Goal: Task Accomplishment & Management: Use online tool/utility

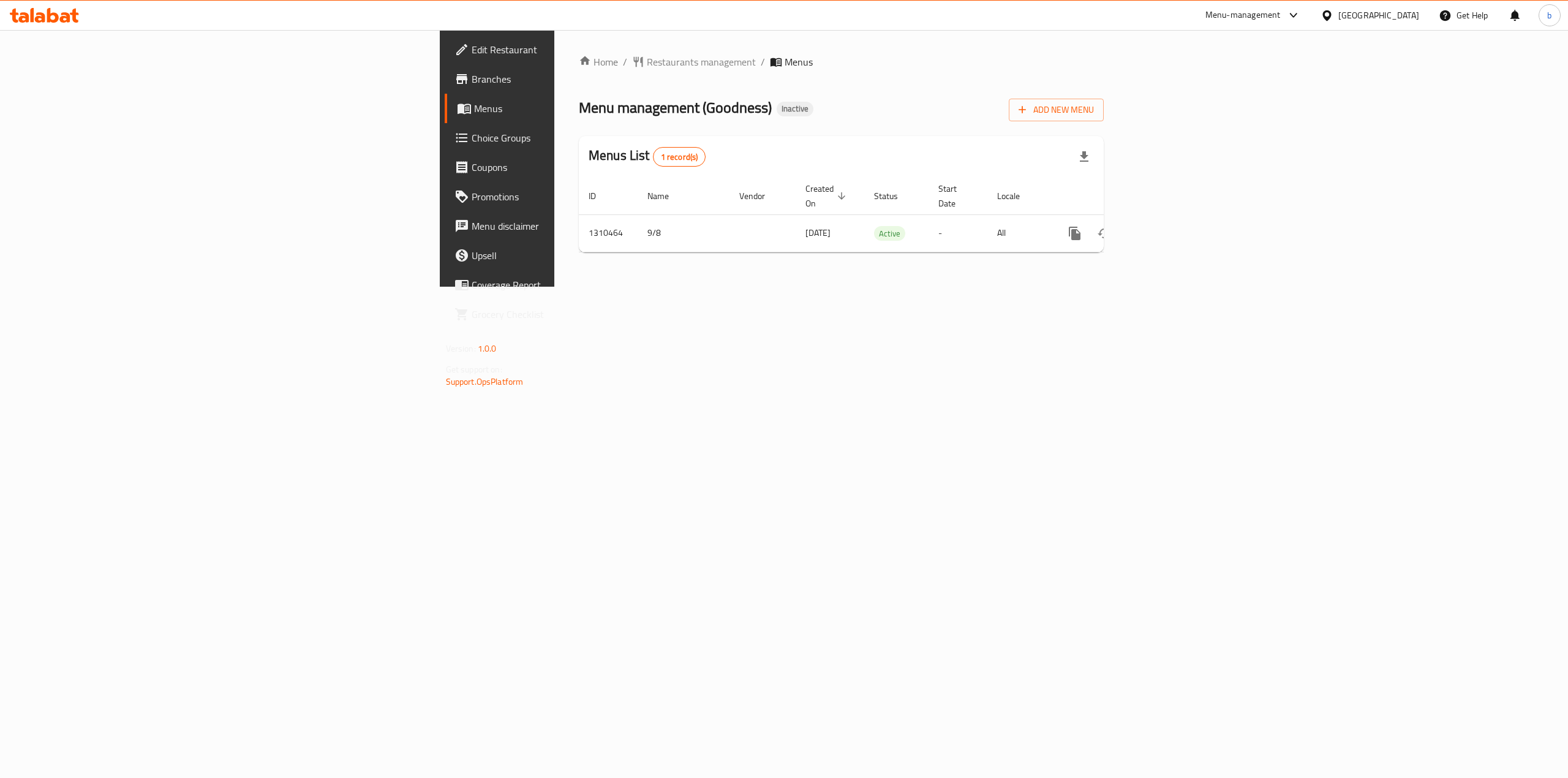
click at [472, 85] on span "Branches" at bounding box center [582, 79] width 221 height 15
click at [444, 90] on link "Branches" at bounding box center [573, 79] width 257 height 29
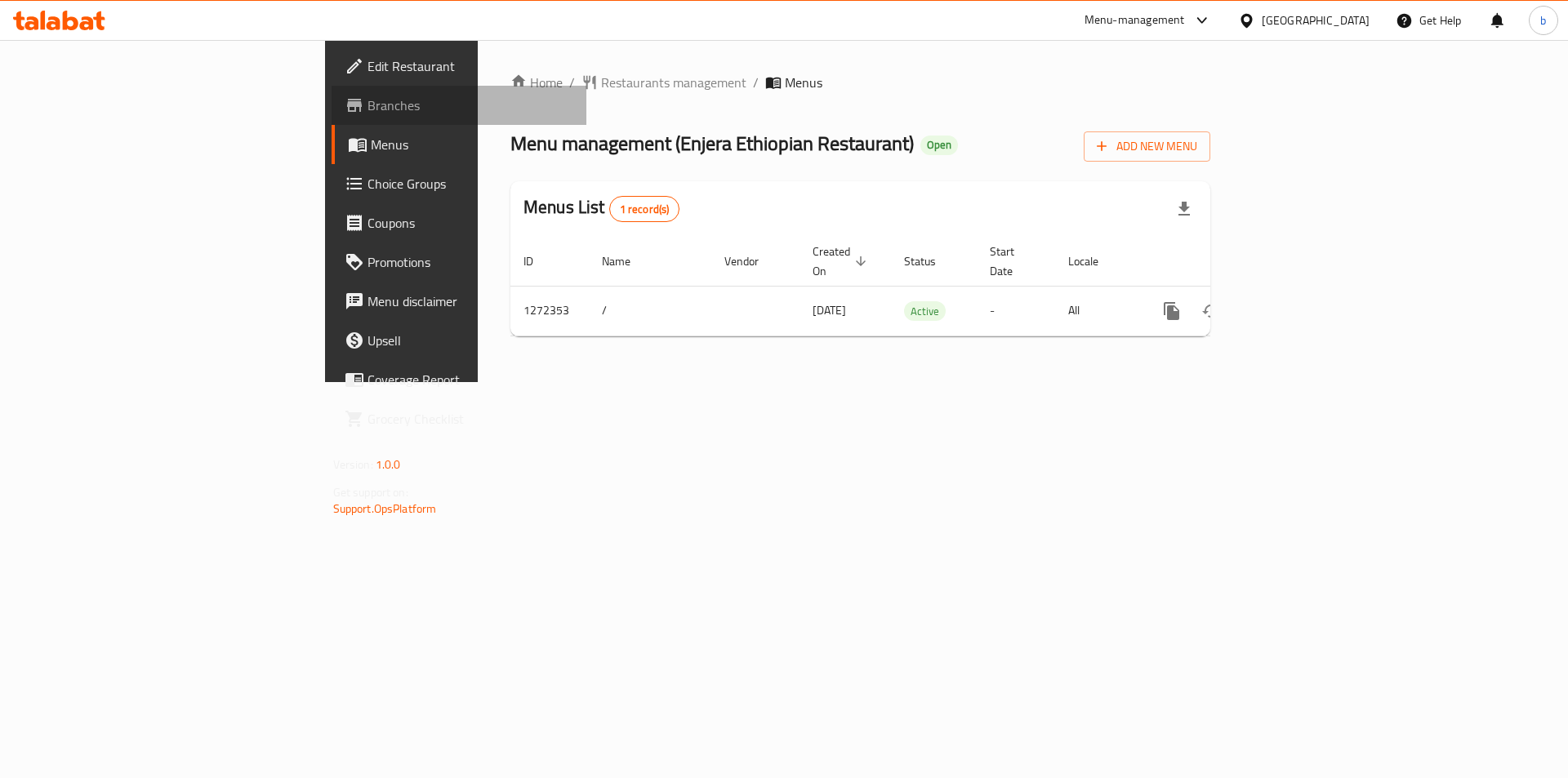
click at [332, 116] on link "Branches" at bounding box center [460, 105] width 256 height 39
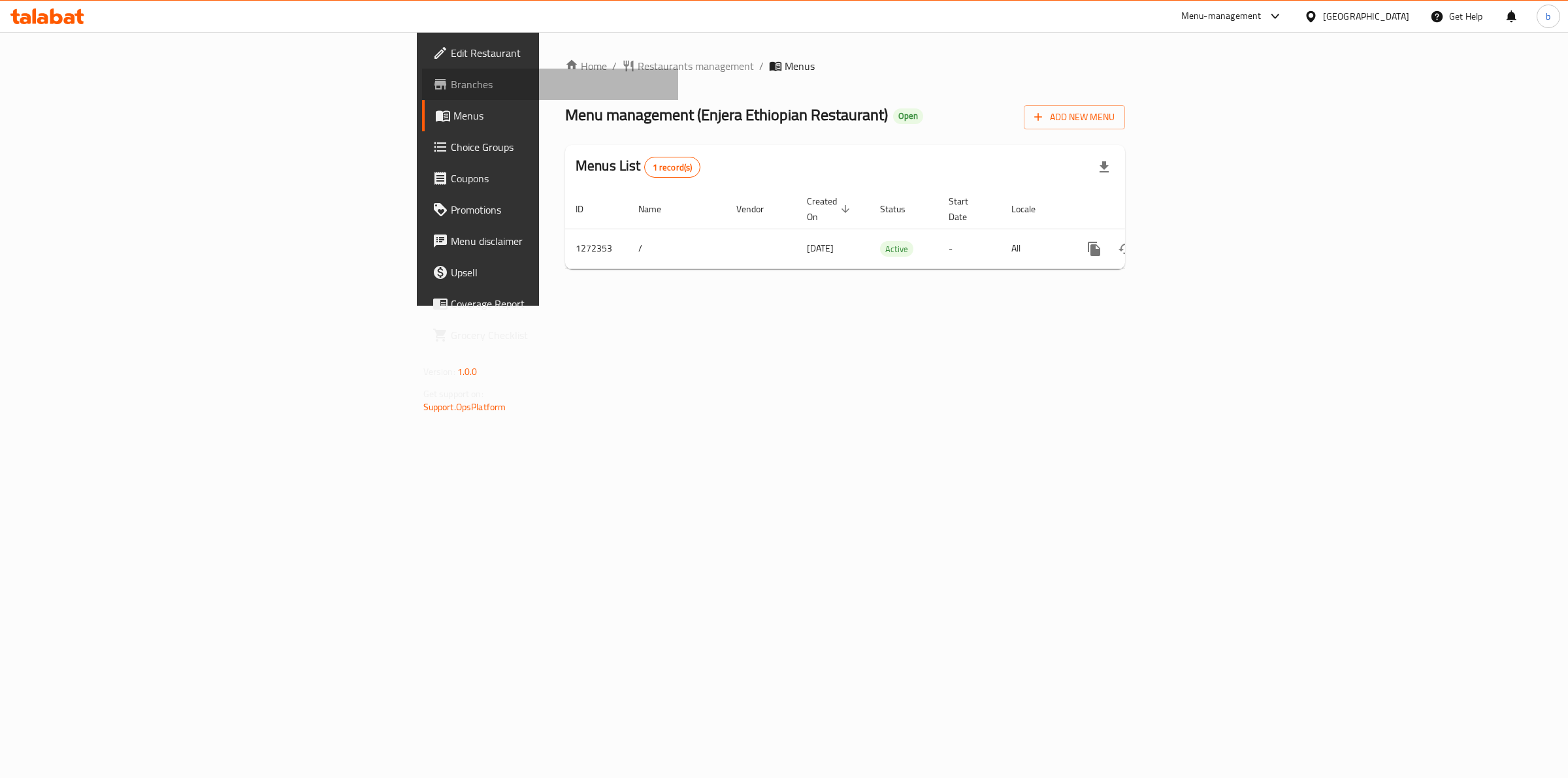
click at [451, 90] on span "Branches" at bounding box center [559, 84] width 217 height 16
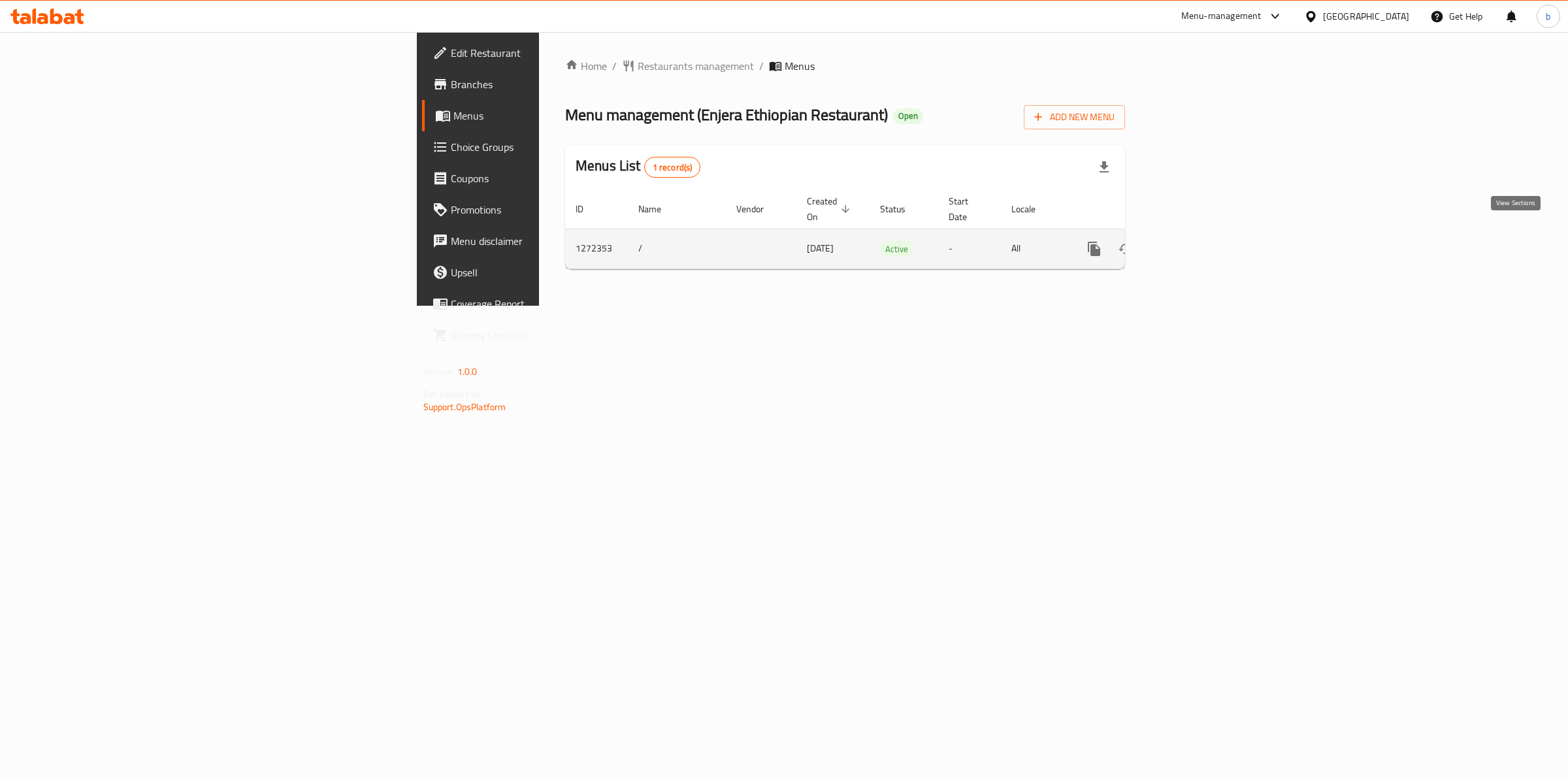
click at [1204, 239] on link "enhanced table" at bounding box center [1188, 249] width 31 height 31
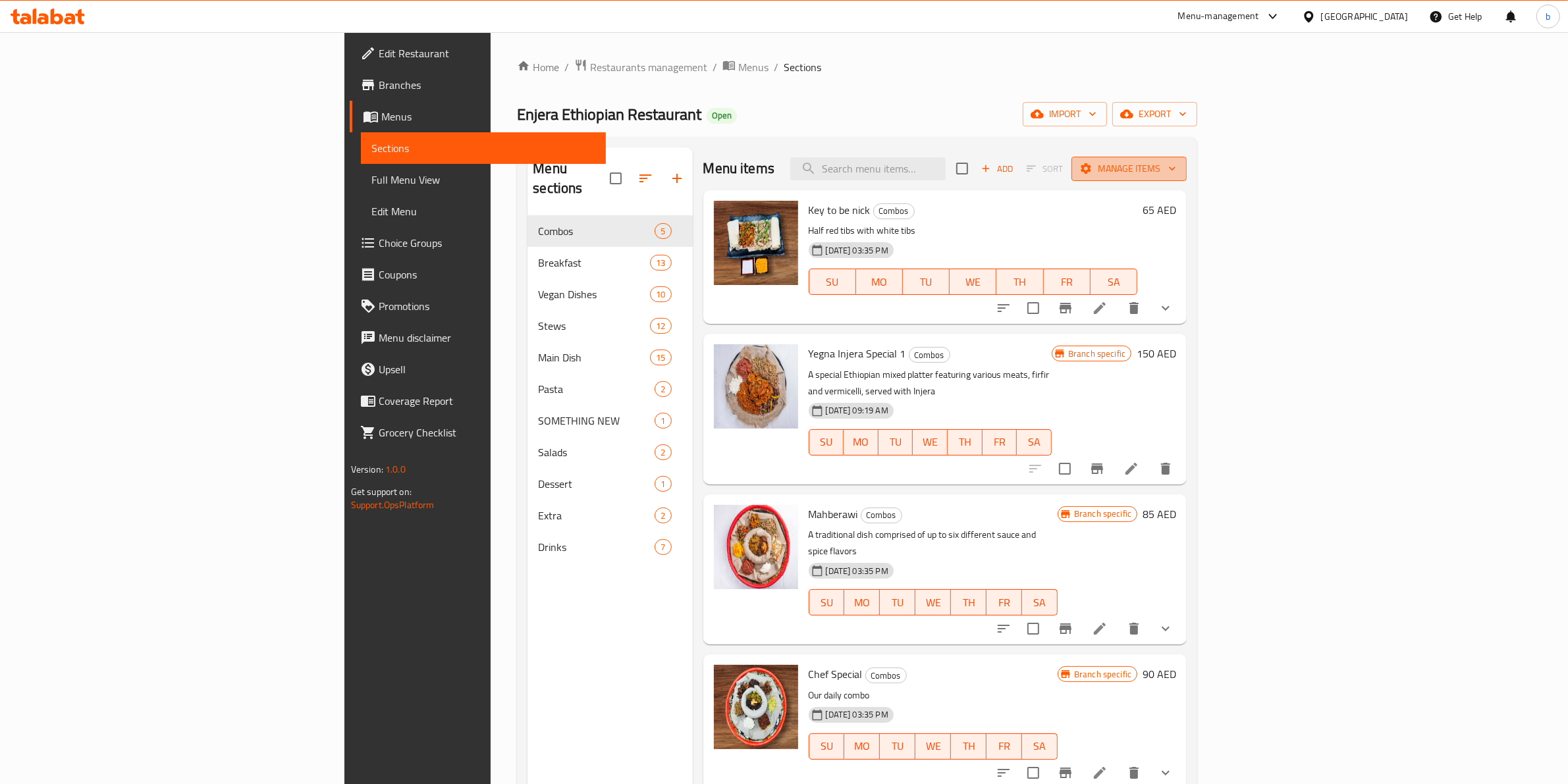
click at [1176, 168] on span "Manage items" at bounding box center [1128, 169] width 94 height 17
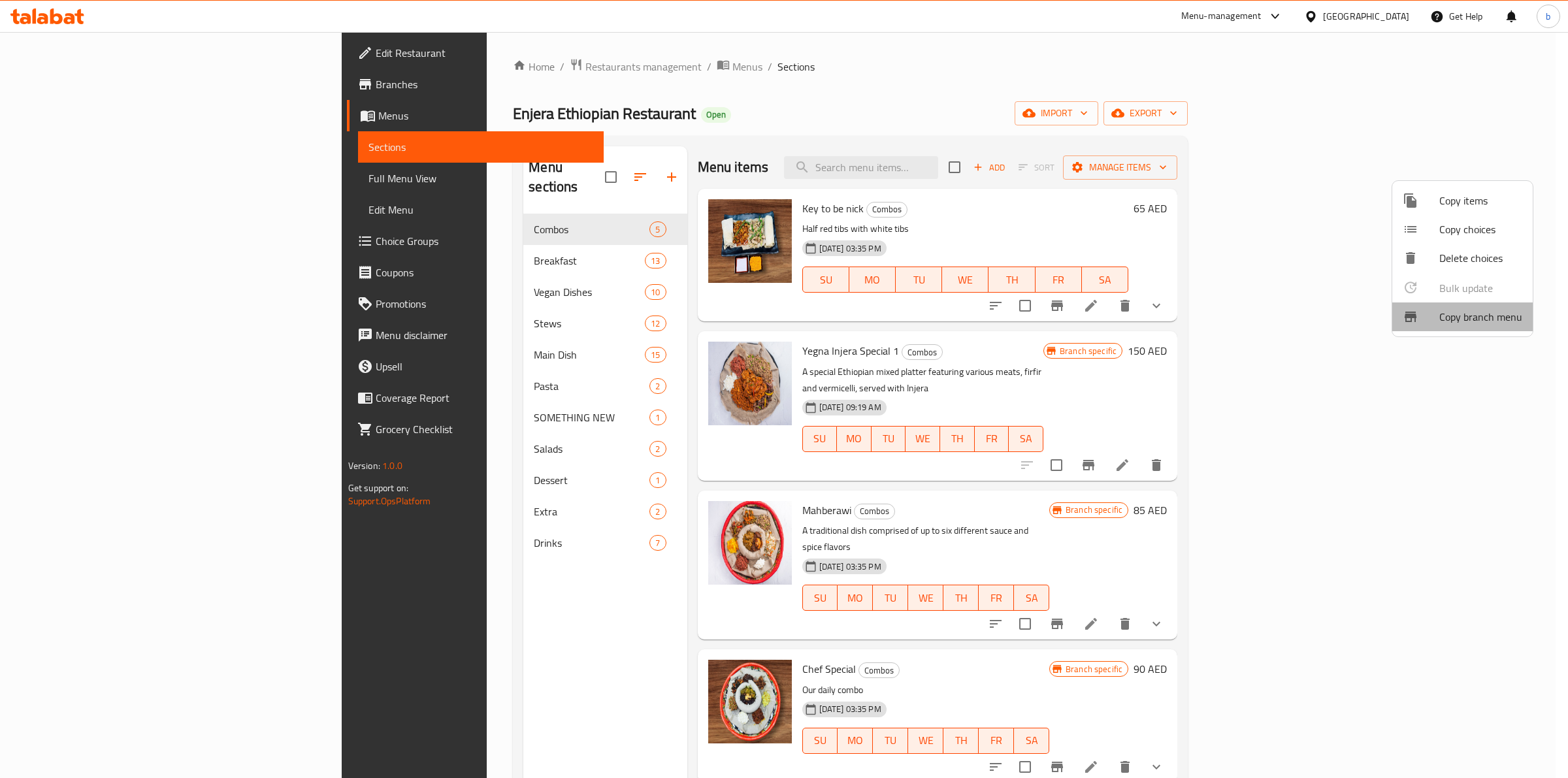
click at [1482, 313] on span "Copy branch menu" at bounding box center [1481, 317] width 83 height 16
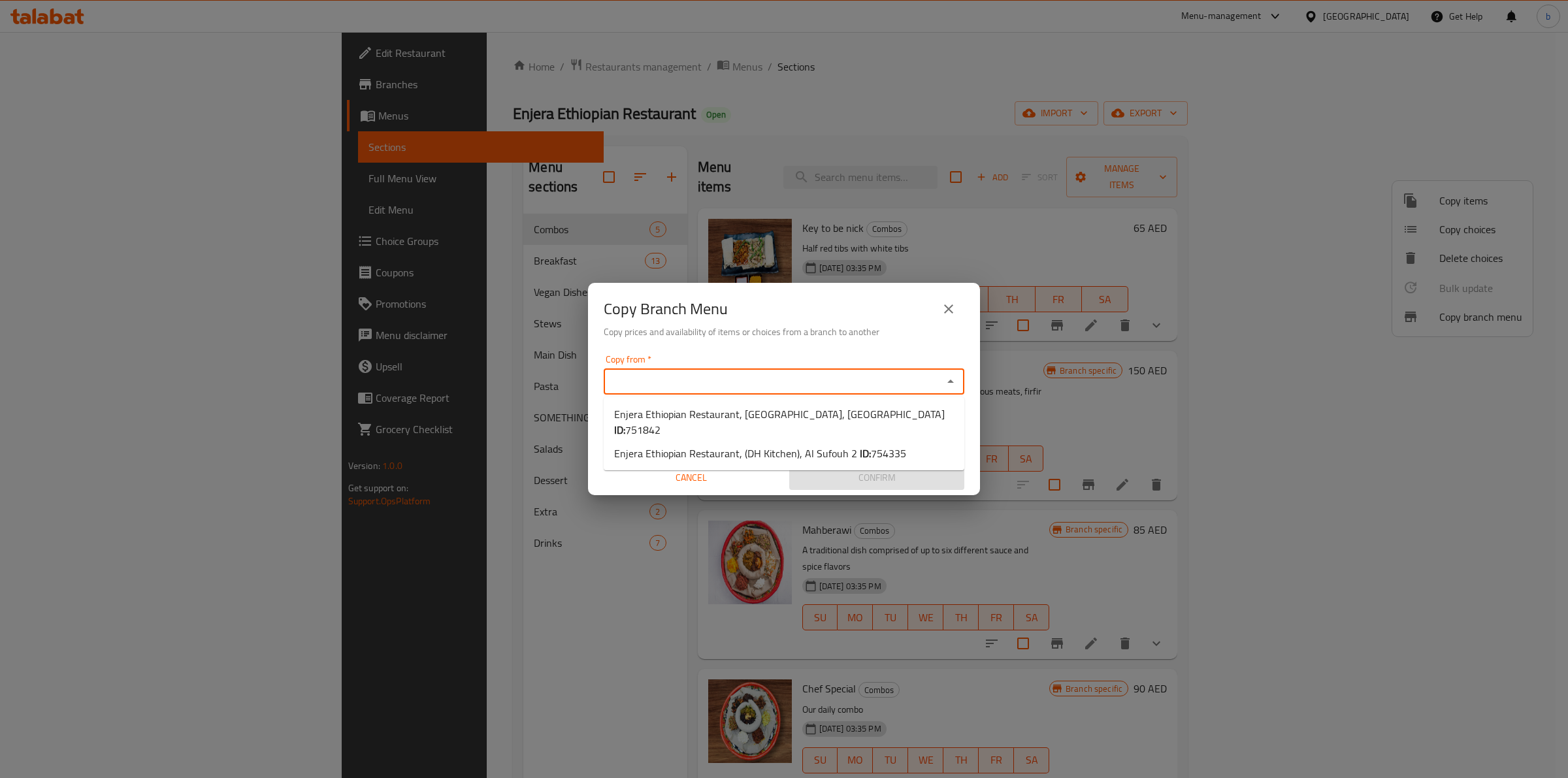
click at [688, 382] on input "Copy from   *" at bounding box center [773, 382] width 331 height 19
click at [726, 406] on span "Enjera Ethiopian Restaurant, DH Kitchen, Business Bay ID: 751842" at bounding box center [784, 422] width 340 height 31
type input "Enjera Ethiopian Restaurant, DH Kitchen, Business Bay"
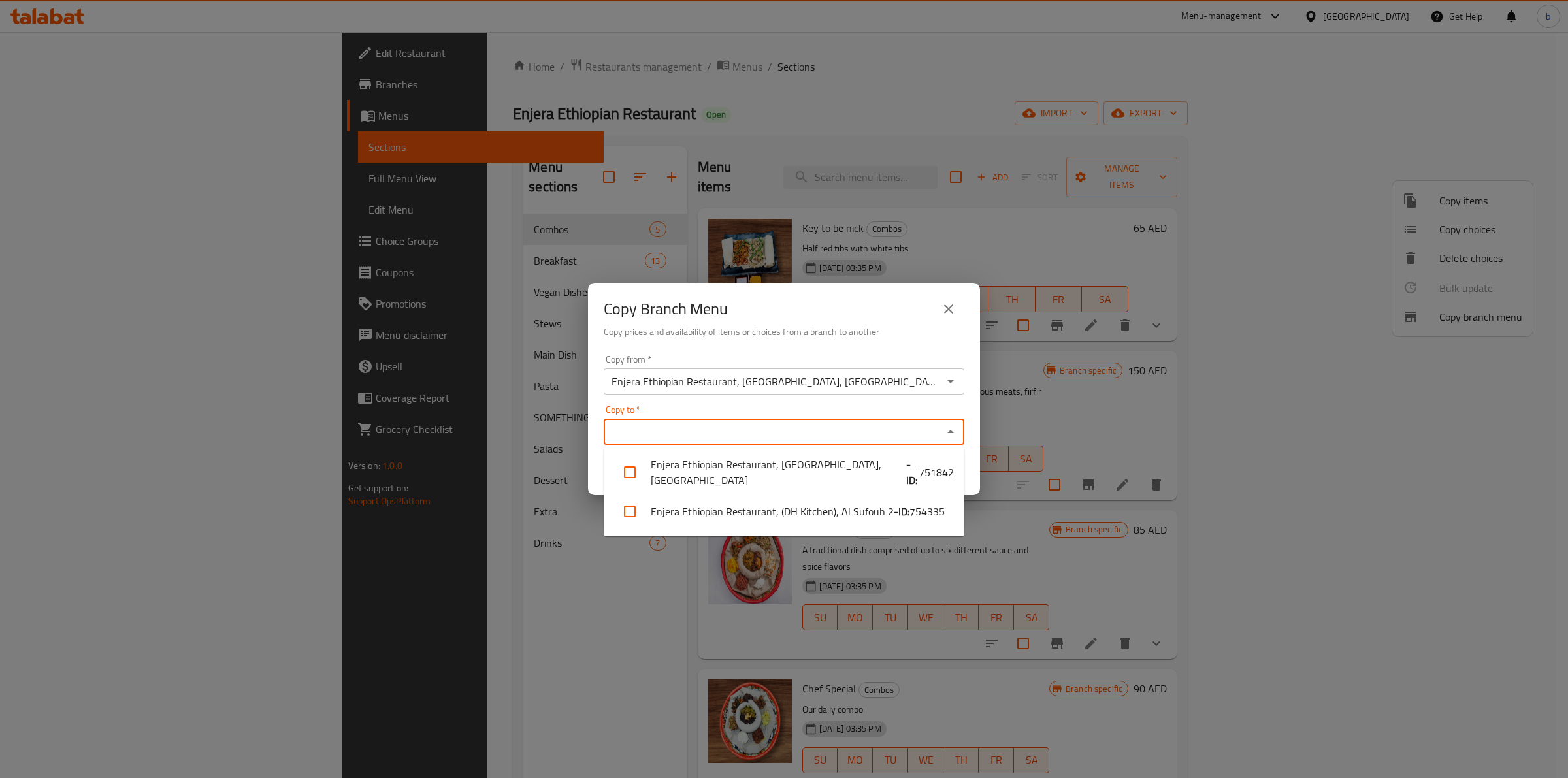
click at [745, 430] on input "Copy to   *" at bounding box center [773, 432] width 331 height 19
click at [795, 500] on li "Enjera Ethiopian Restaurant, (DH Kitchen), Al Sufouh 2 - ID: 754335" at bounding box center [784, 511] width 360 height 39
checkbox input "true"
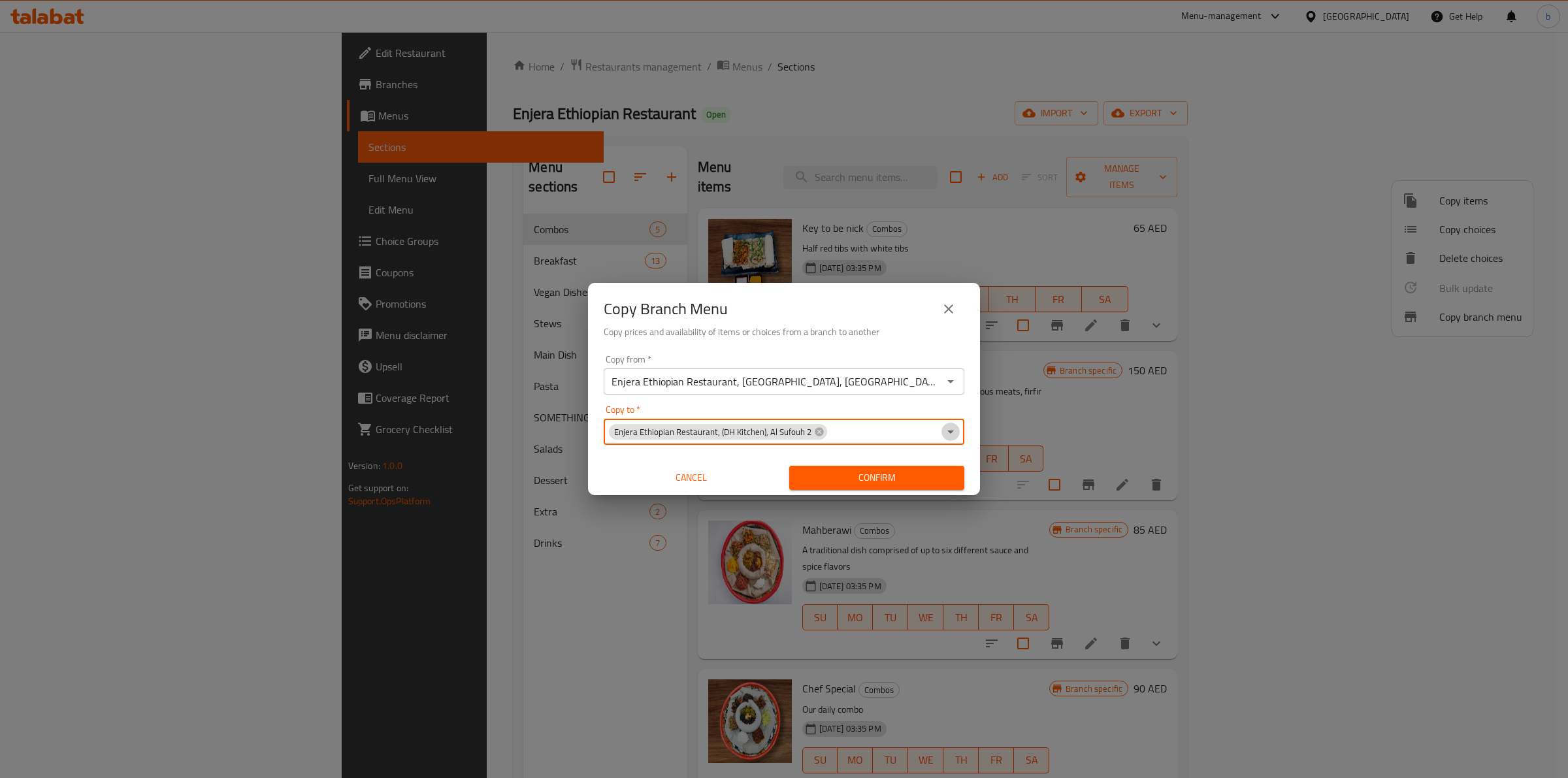
click at [949, 430] on icon "Open" at bounding box center [951, 432] width 16 height 16
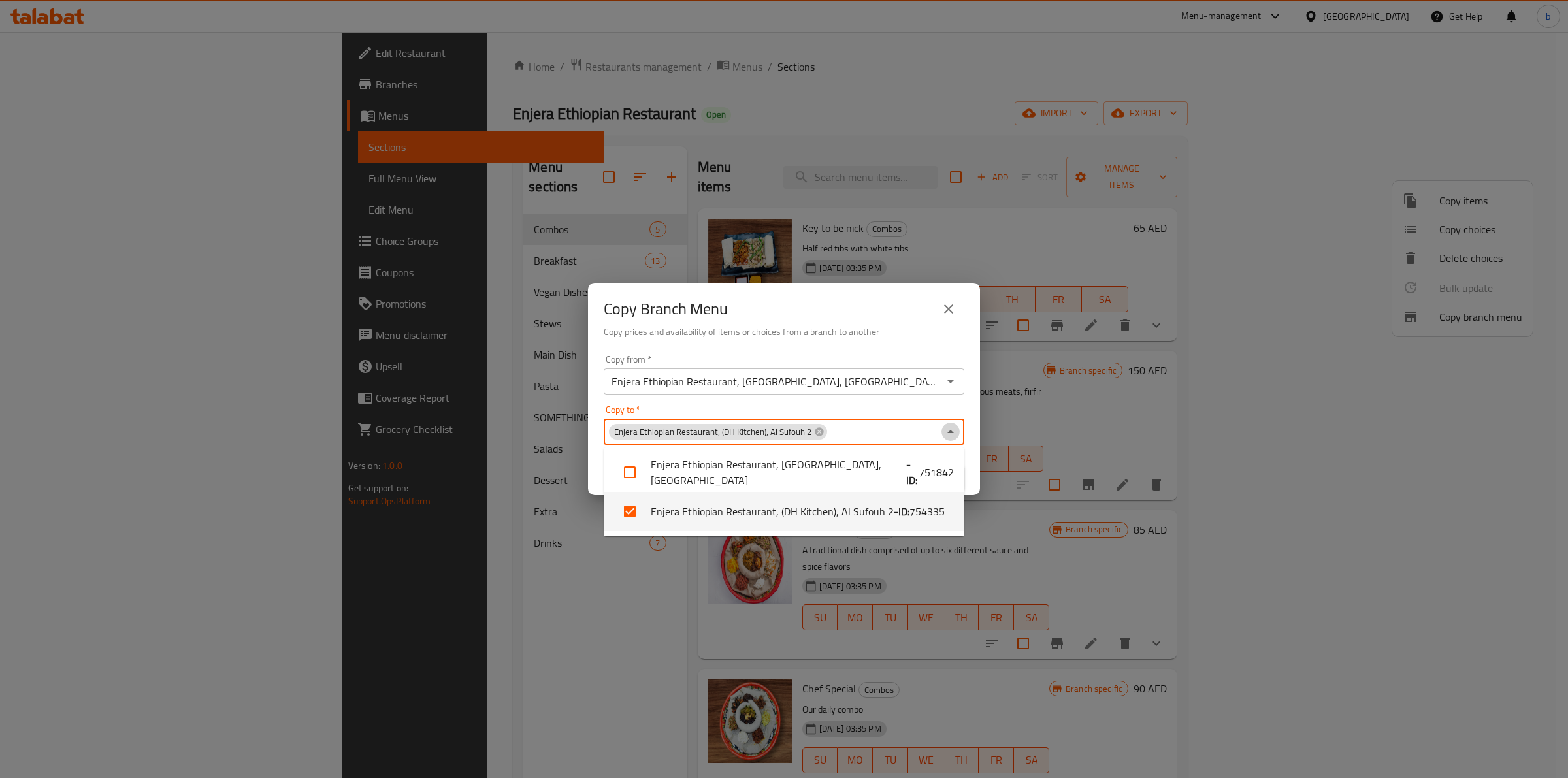
click at [949, 430] on icon "Close" at bounding box center [951, 432] width 16 height 16
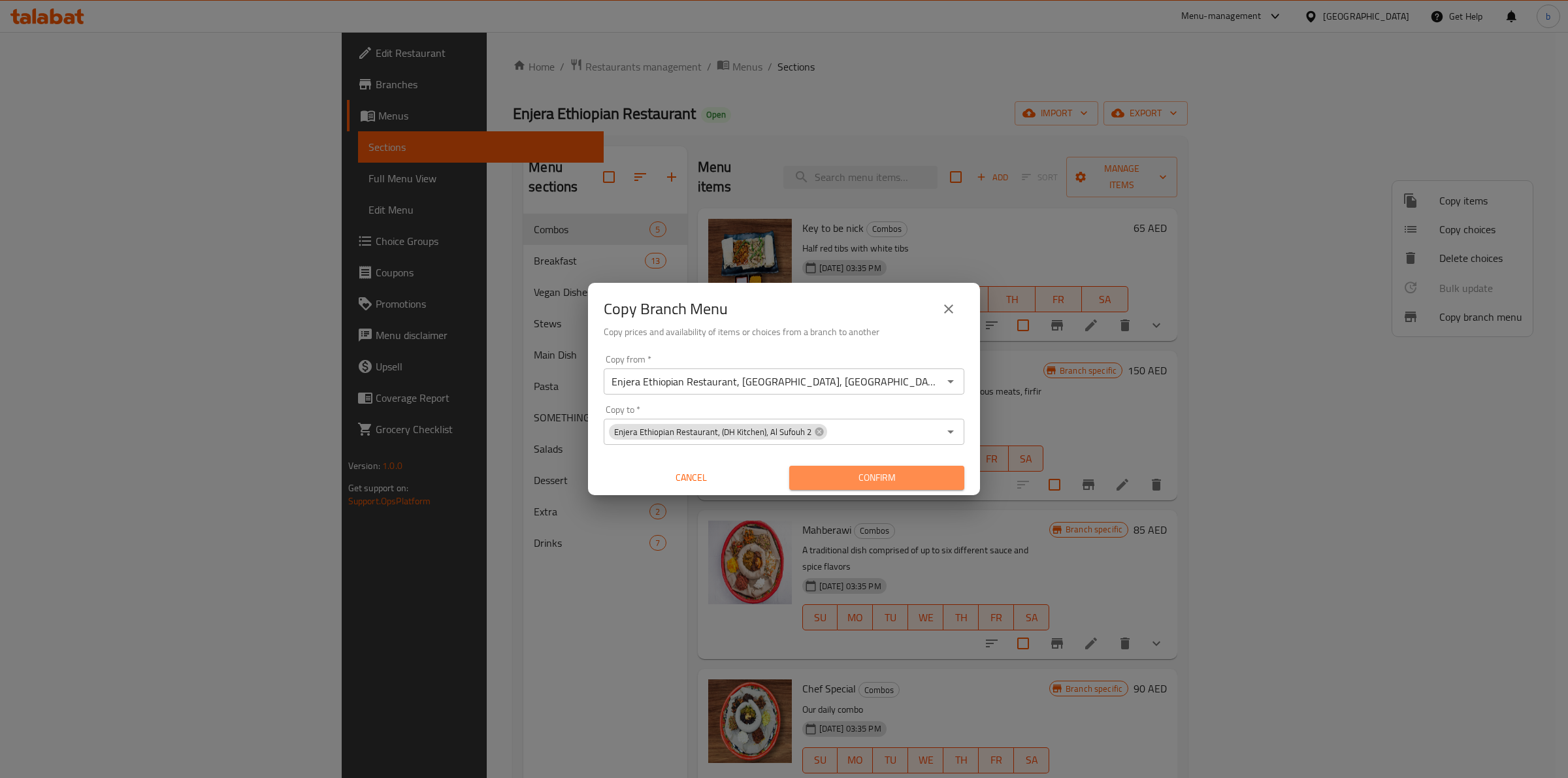
click at [930, 475] on span "Confirm" at bounding box center [877, 478] width 154 height 17
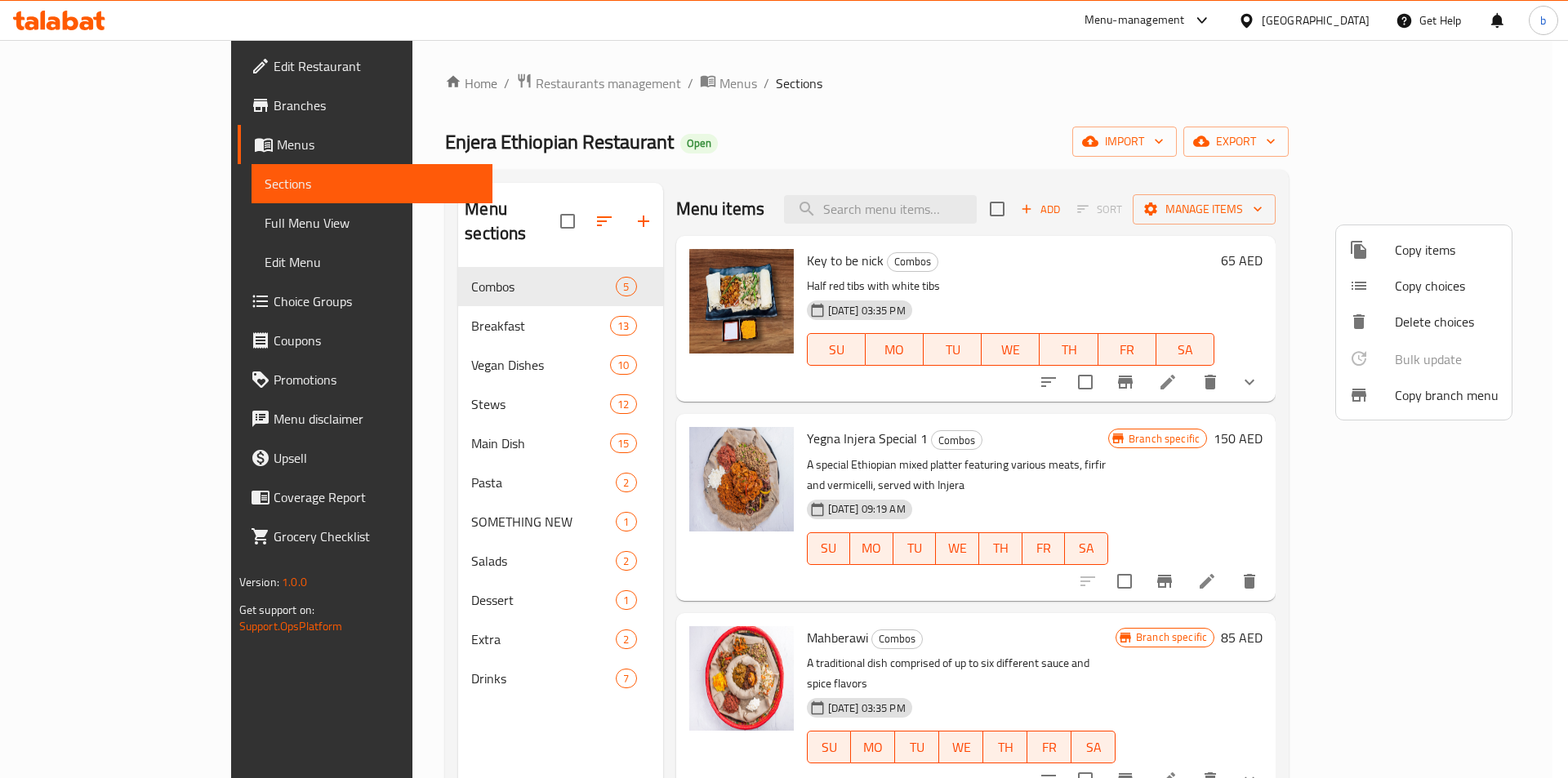
click at [1321, 24] on div at bounding box center [784, 389] width 1568 height 778
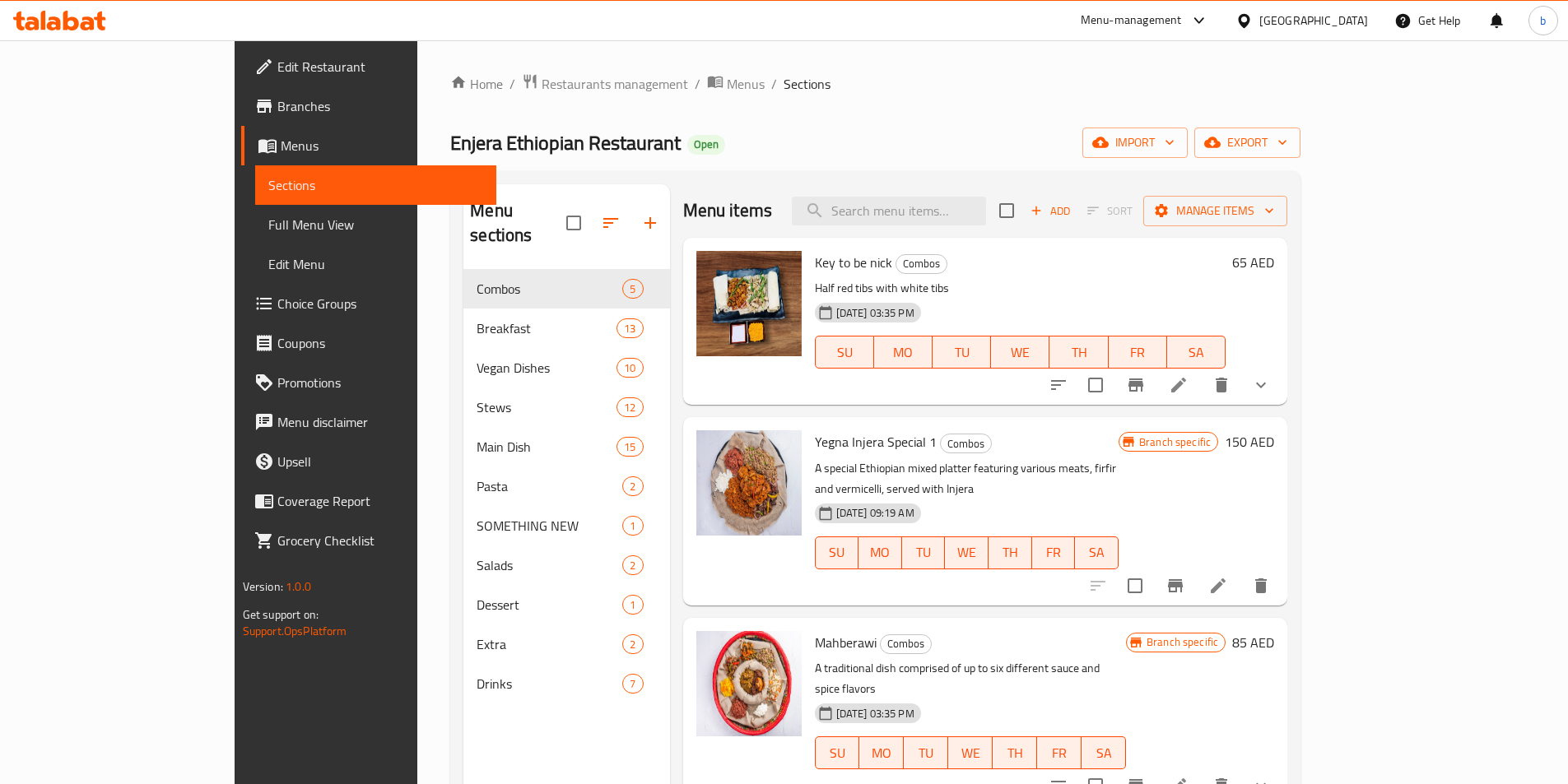
click at [1271, 31] on div "[GEOGRAPHIC_DATA]" at bounding box center [1302, 20] width 159 height 39
click at [1249, 23] on icon at bounding box center [1244, 20] width 12 height 14
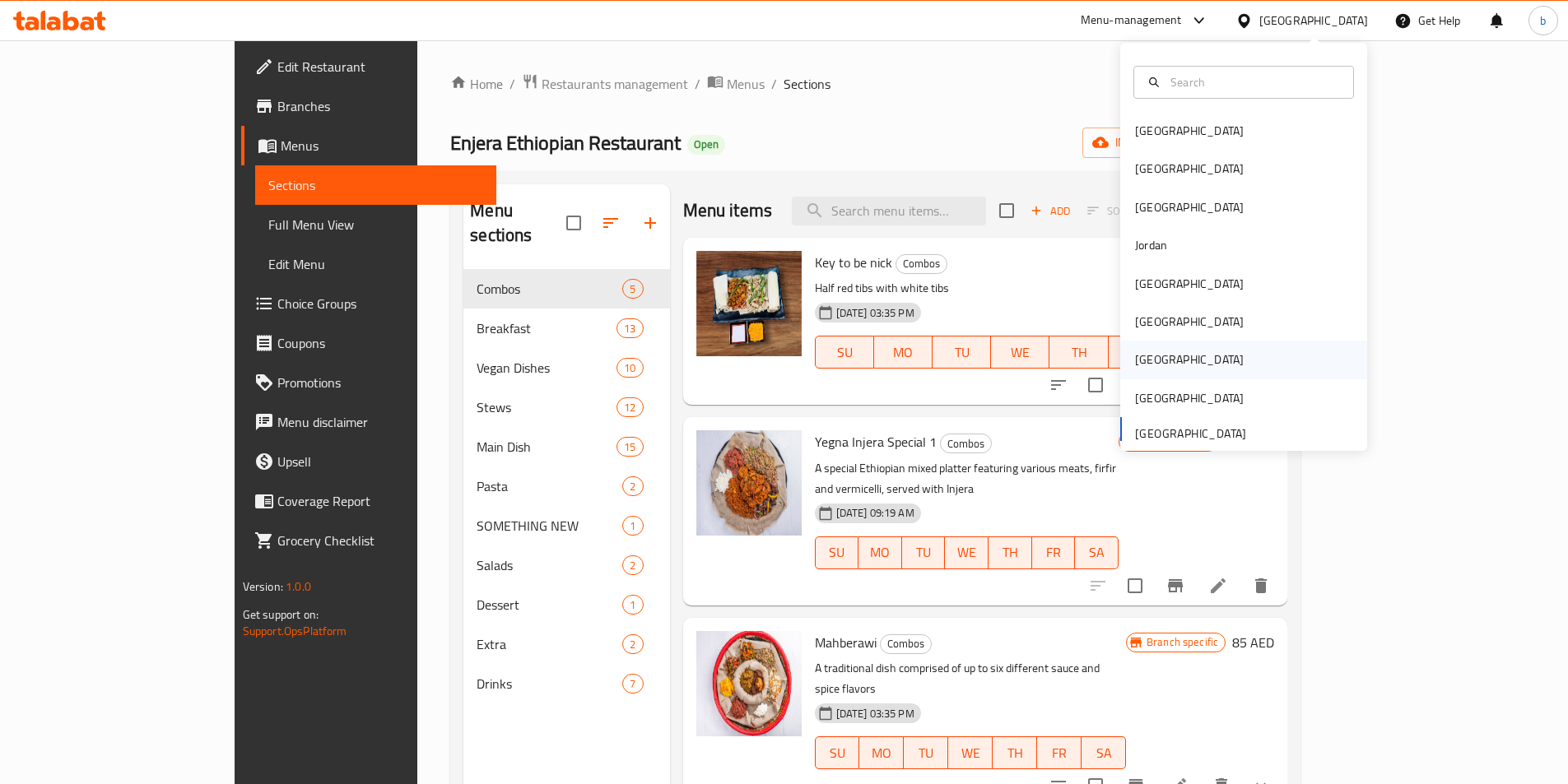
click at [1168, 368] on div "Qatar" at bounding box center [1243, 359] width 247 height 38
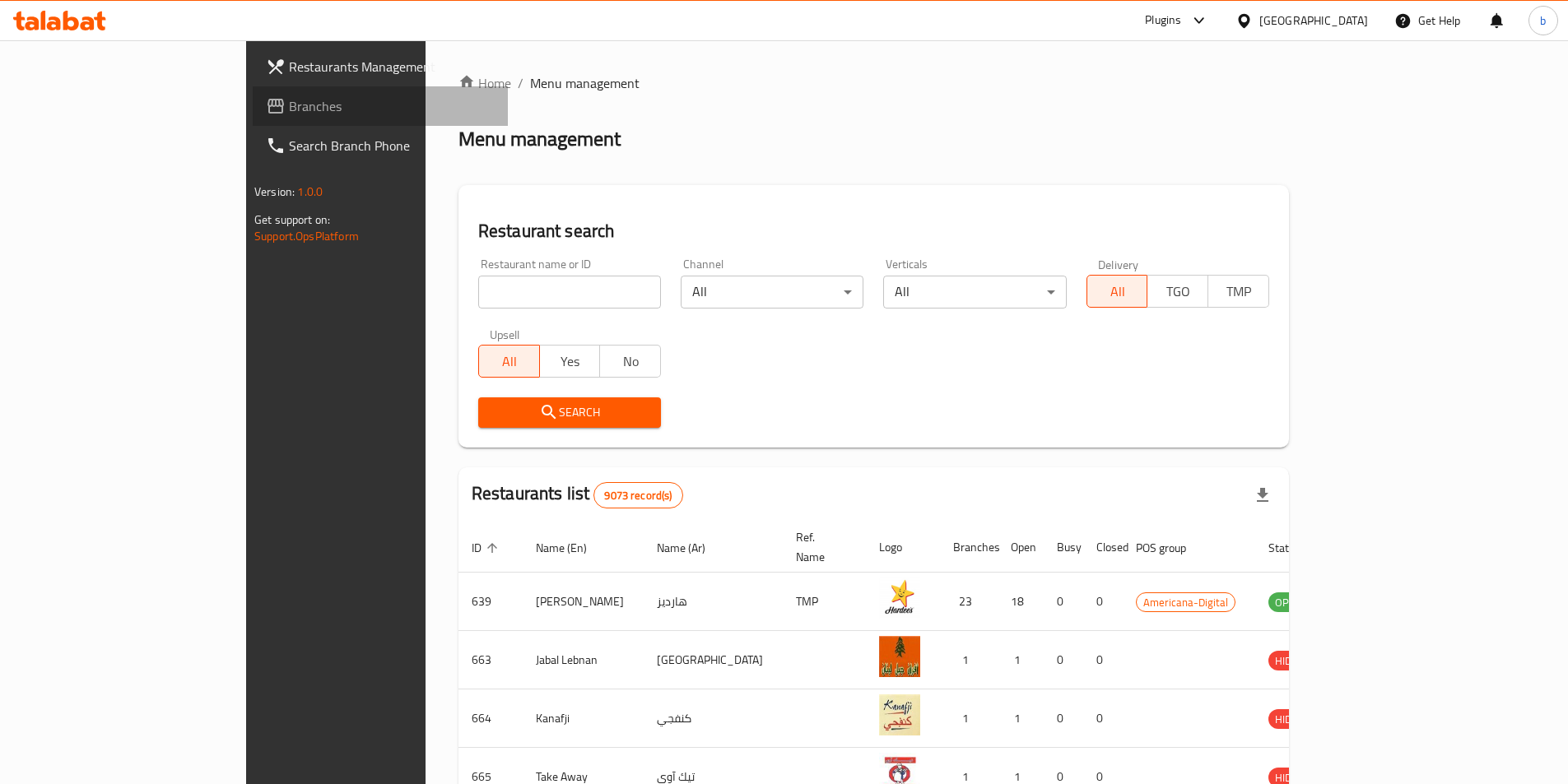
click at [289, 113] on span "Branches" at bounding box center [392, 106] width 206 height 20
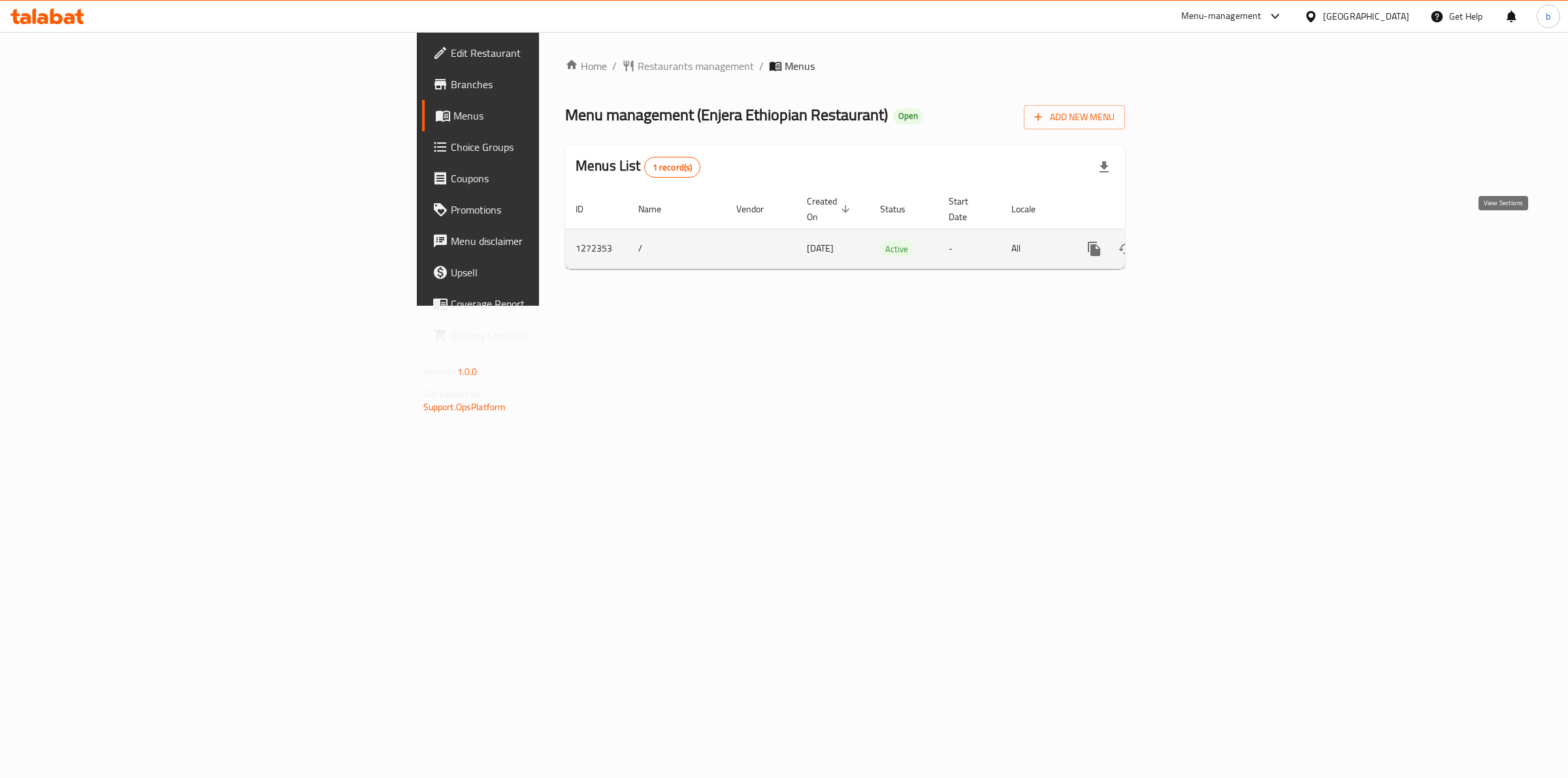
click at [1196, 241] on icon "enhanced table" at bounding box center [1189, 249] width 16 height 16
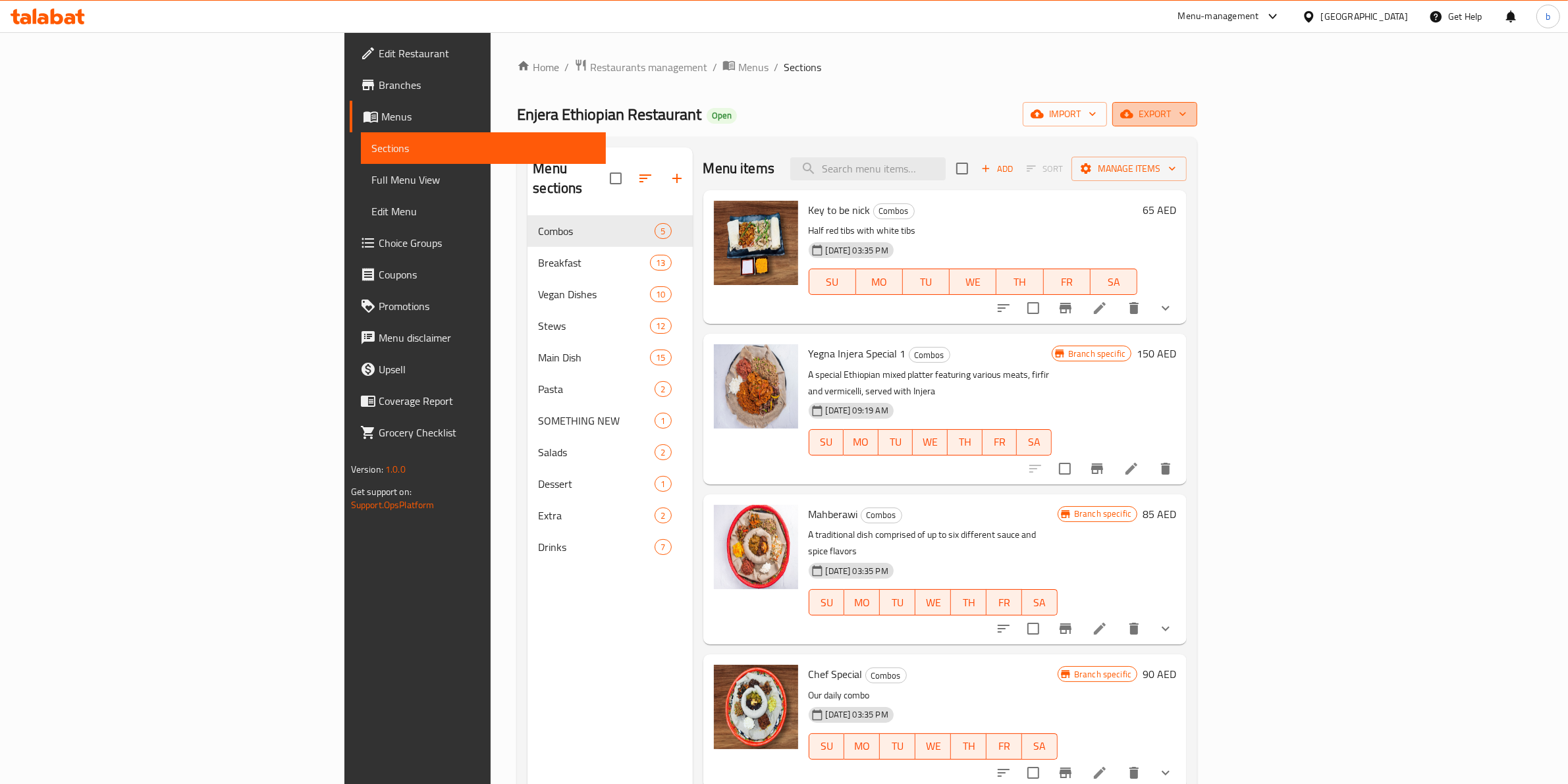
click at [1187, 120] on span "export" at bounding box center [1154, 114] width 64 height 17
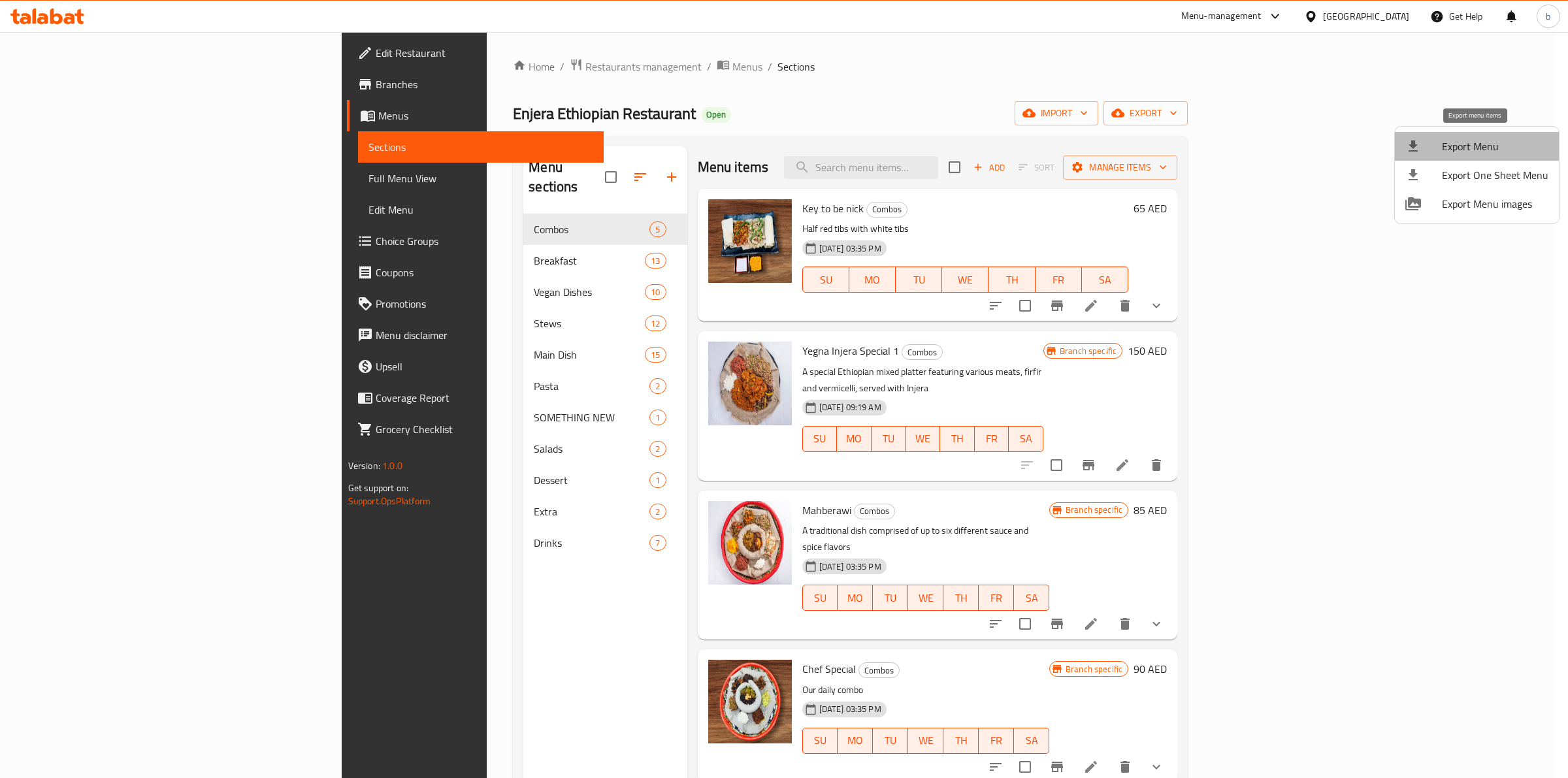
click at [1507, 146] on span "Export Menu" at bounding box center [1496, 146] width 106 height 16
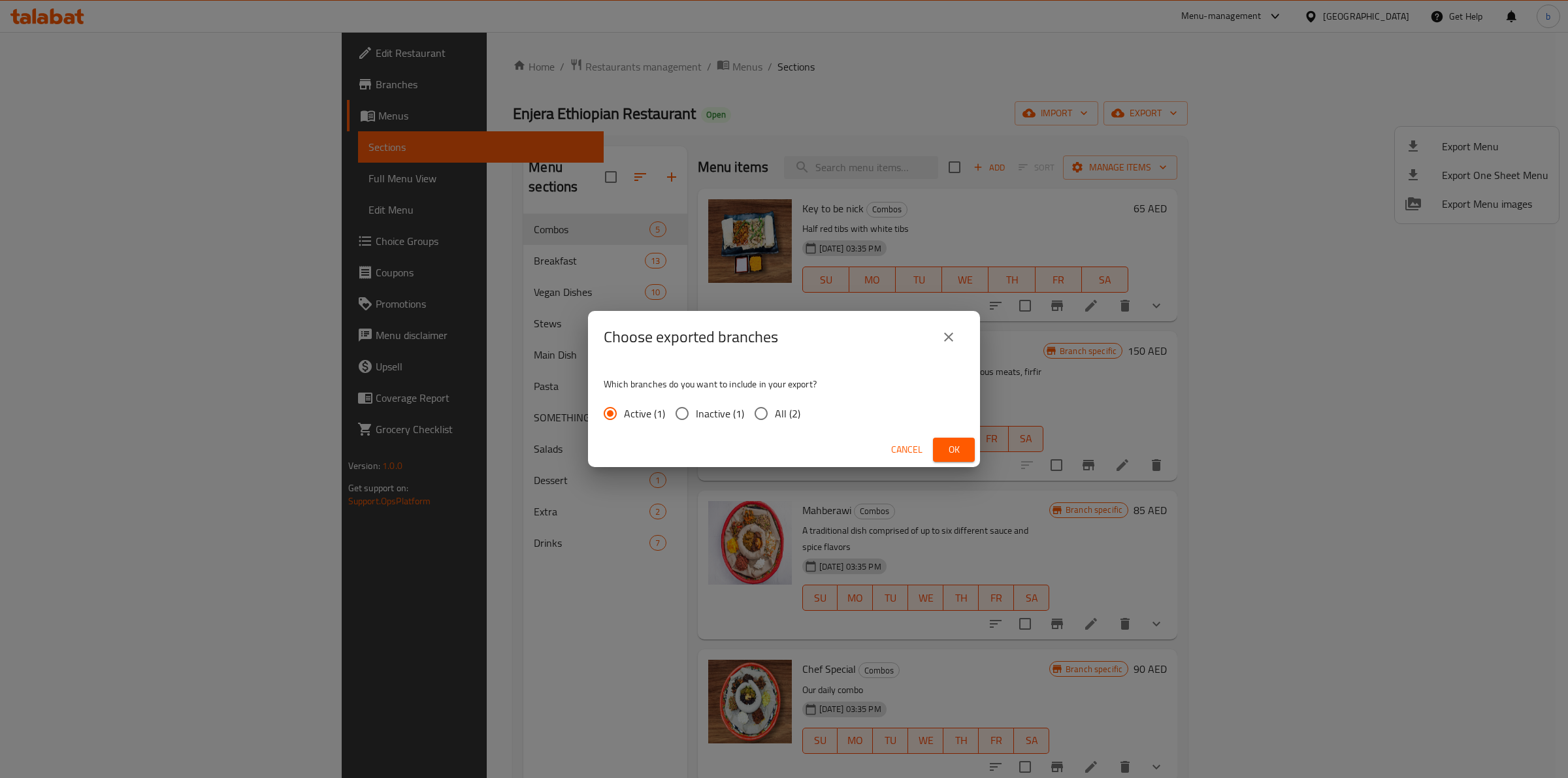
click at [769, 408] on input "All (2)" at bounding box center [761, 413] width 27 height 27
radio input "true"
click at [946, 439] on button "Ok" at bounding box center [954, 450] width 42 height 24
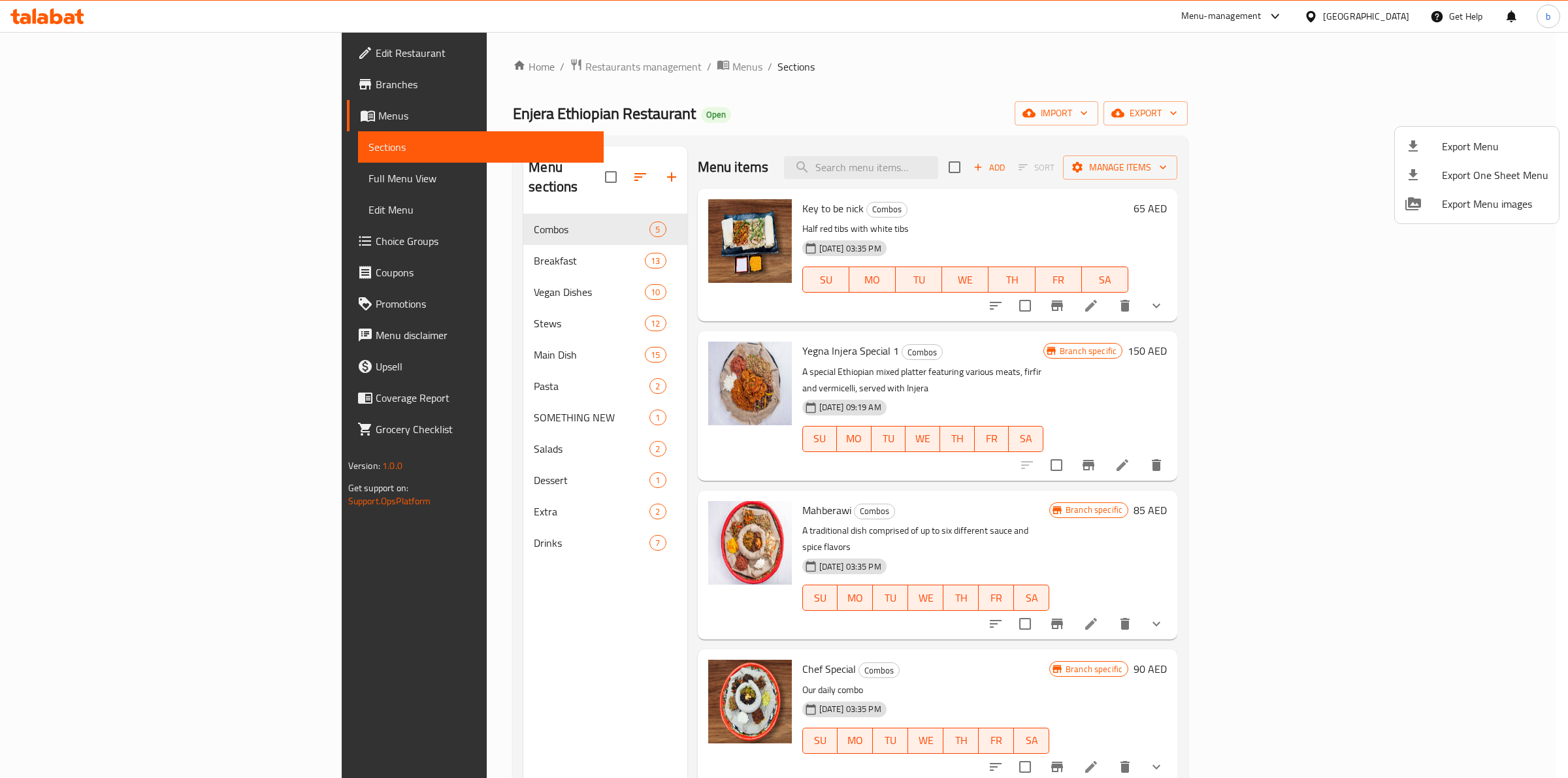
click at [82, 178] on div at bounding box center [784, 389] width 1568 height 778
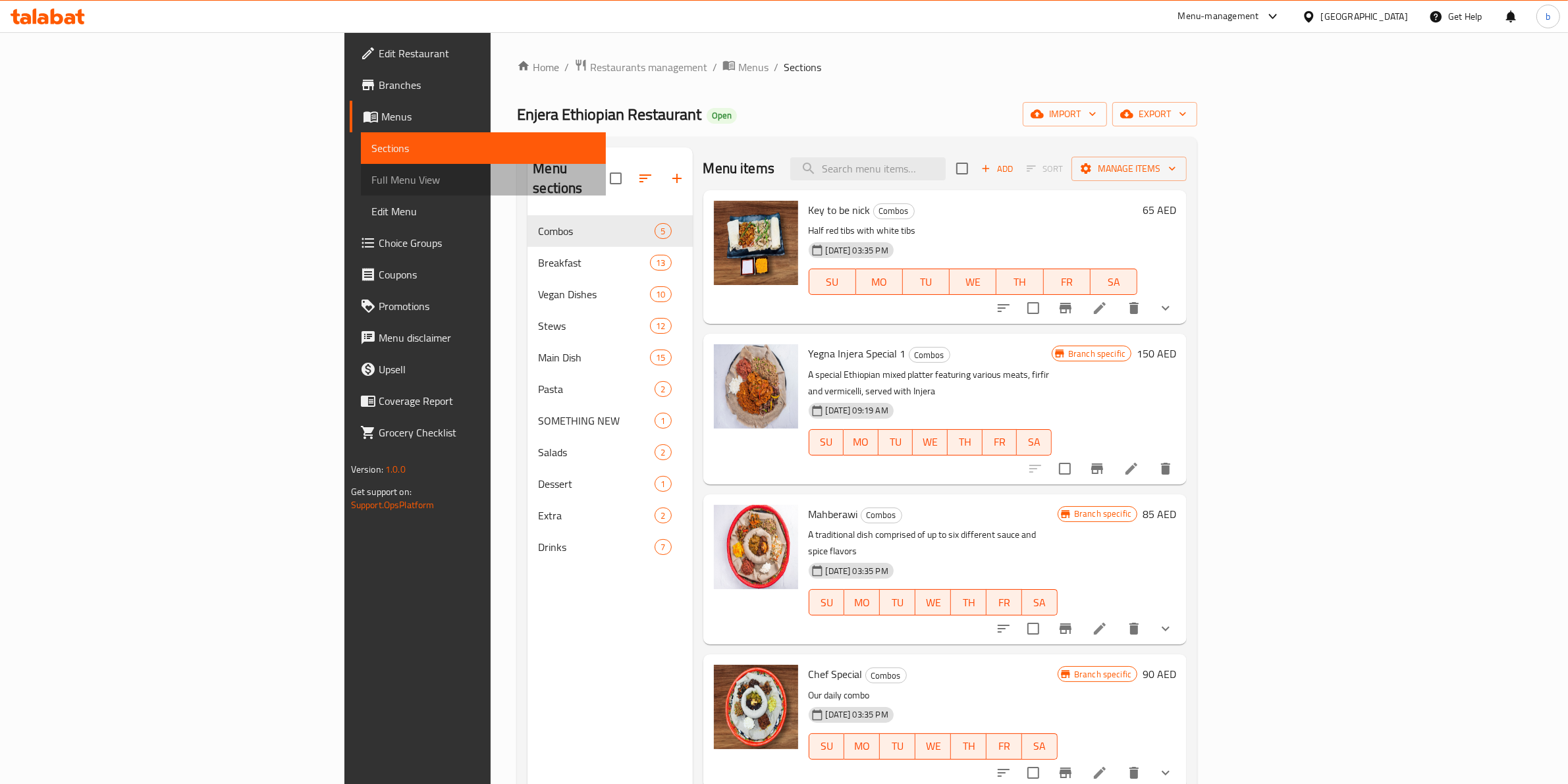
click at [371, 179] on span "Full Menu View" at bounding box center [483, 180] width 224 height 16
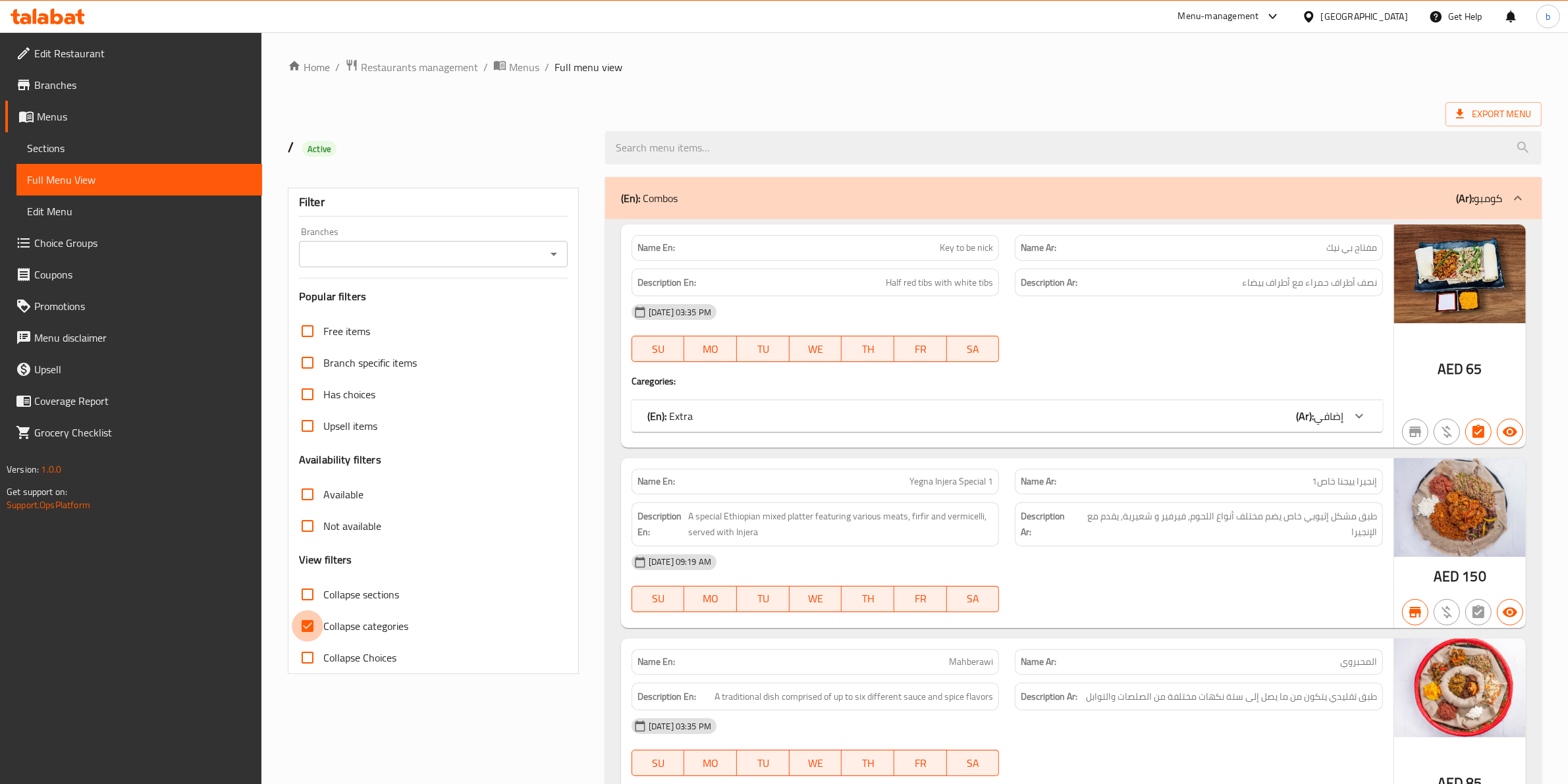
click at [304, 618] on input "Collapse categories" at bounding box center [307, 626] width 31 height 31
checkbox input "false"
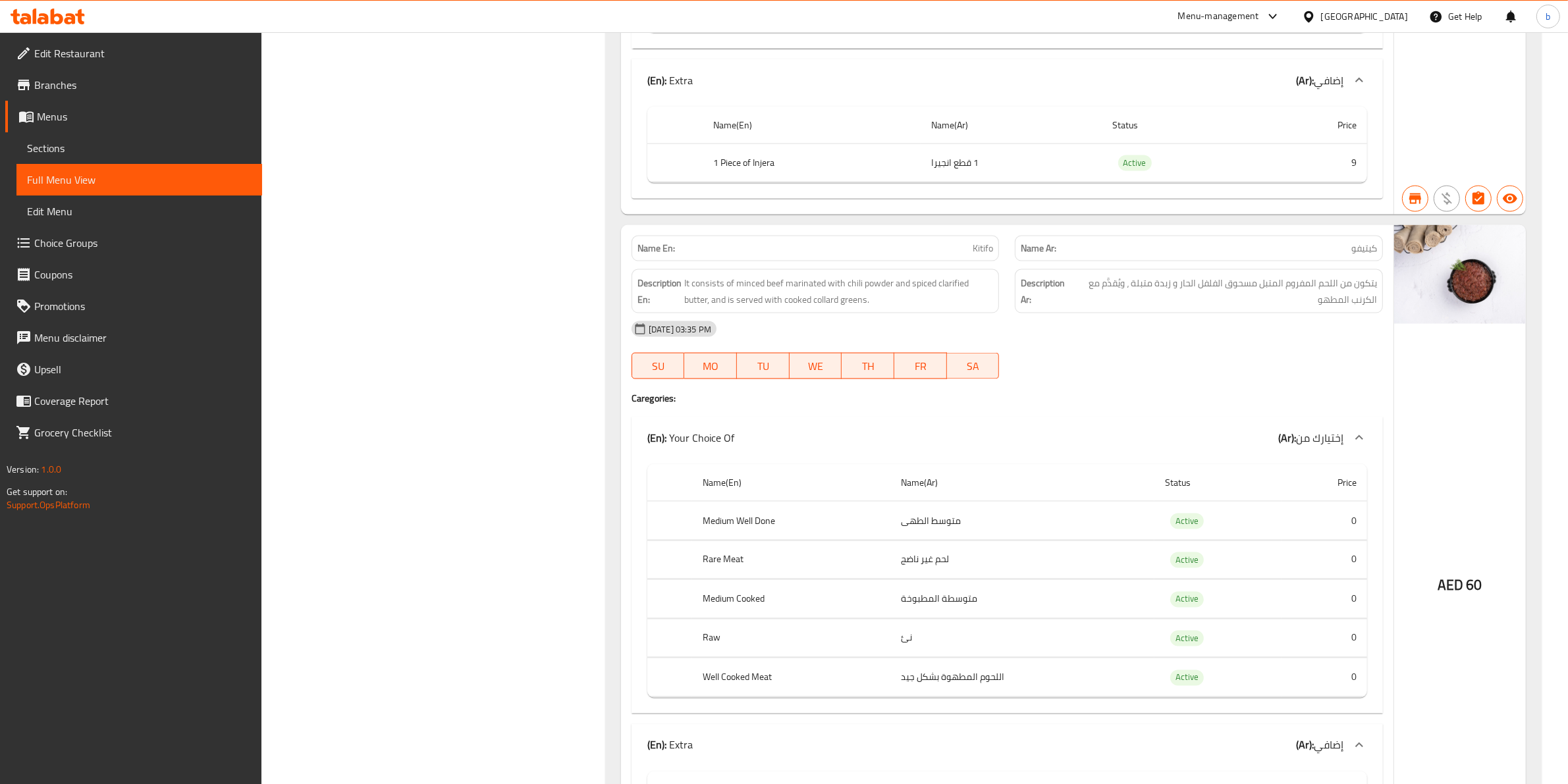
scroll to position [15017, 0]
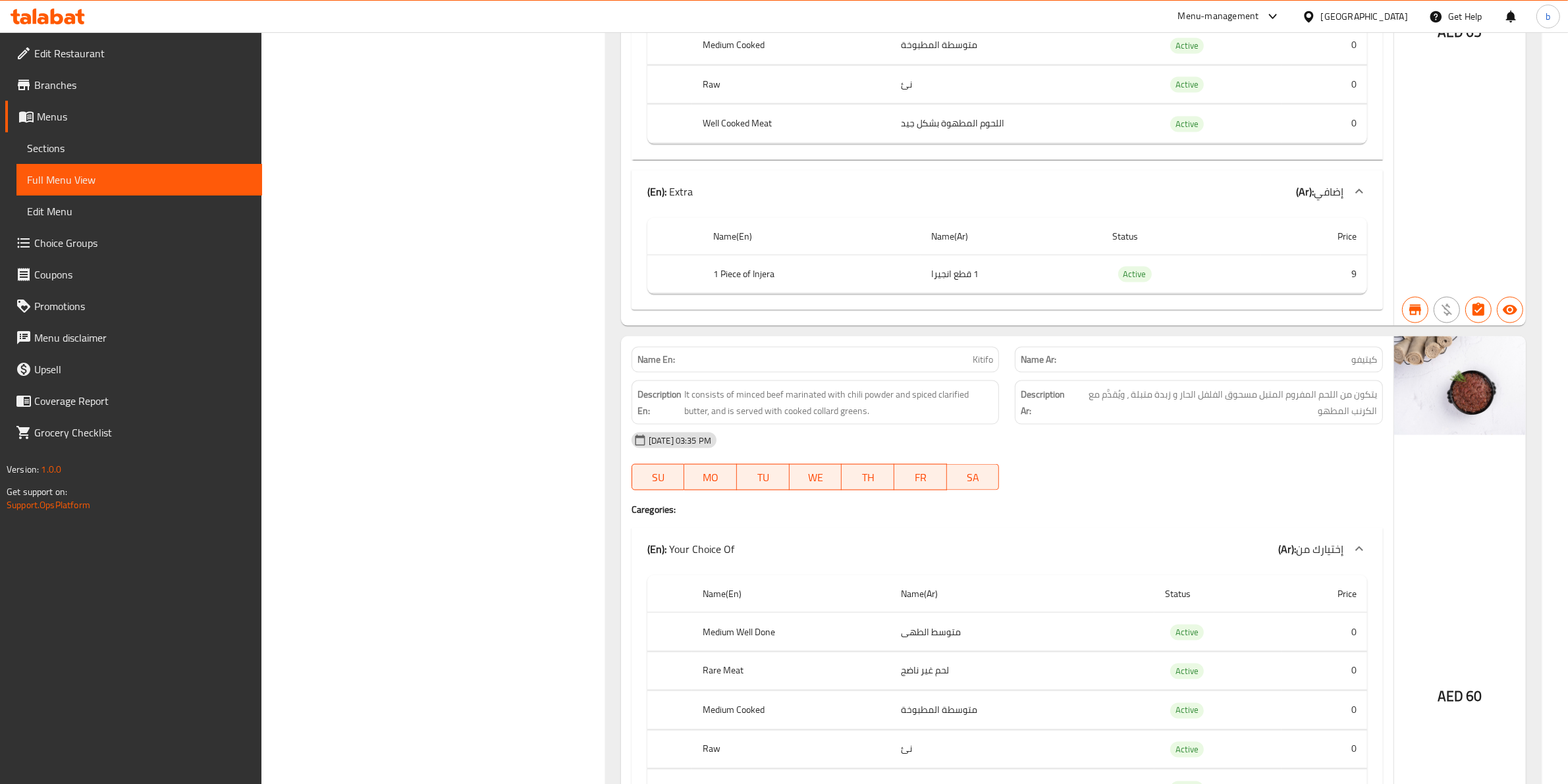
click at [126, 78] on span "Branches" at bounding box center [143, 85] width 217 height 16
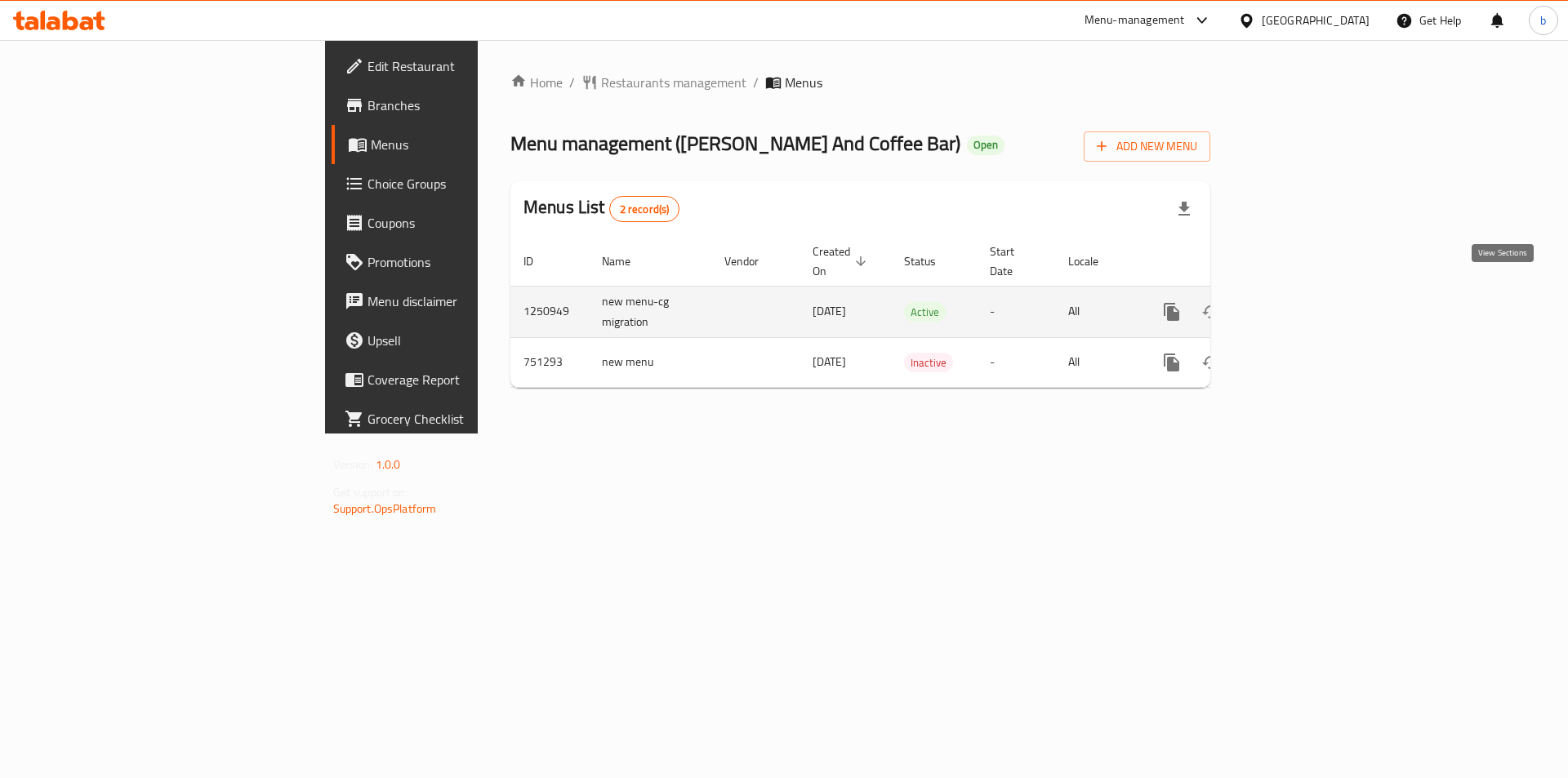
click at [1299, 303] on icon "enhanced table" at bounding box center [1290, 313] width 20 height 20
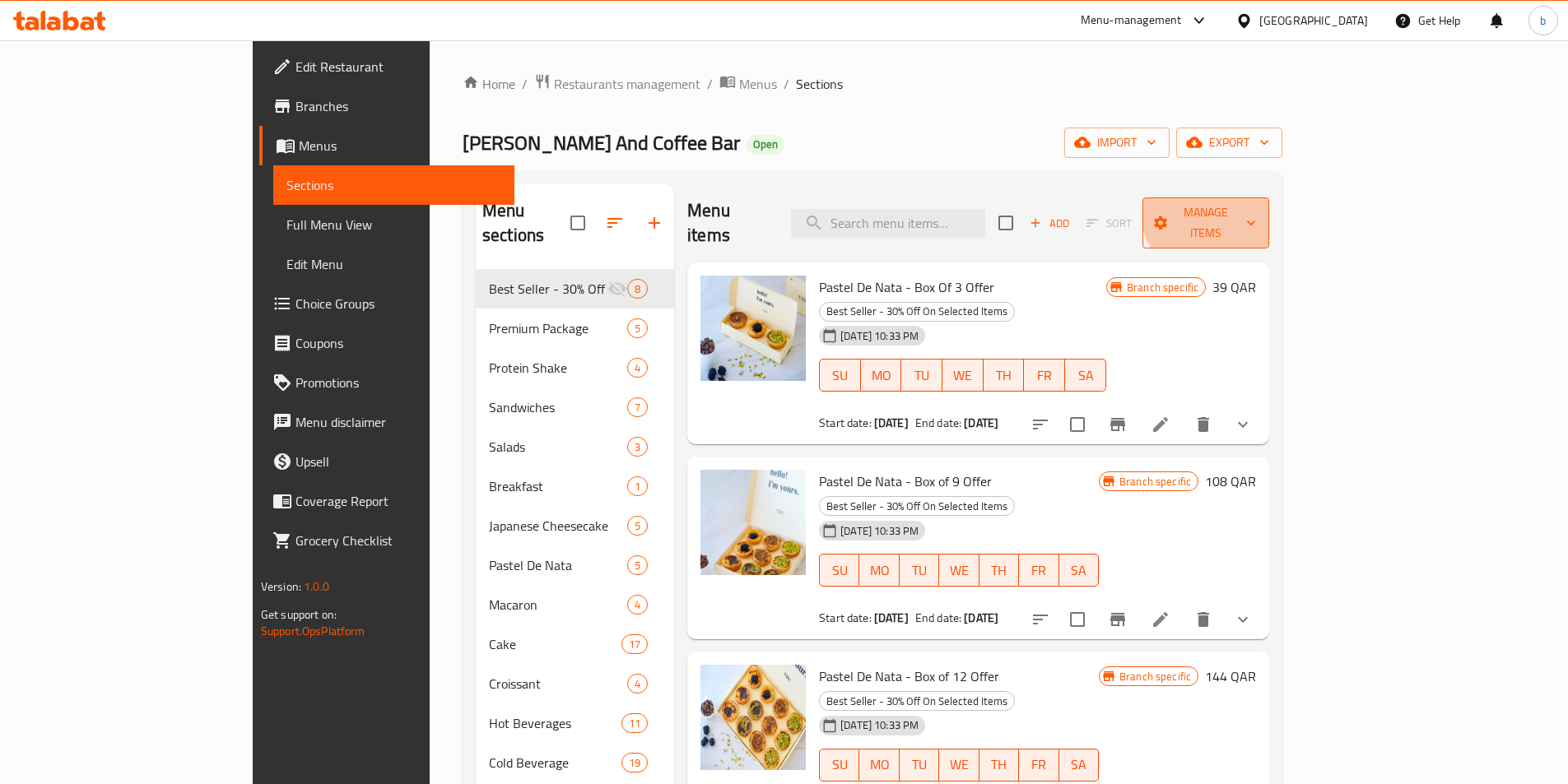
click at [1256, 205] on span "Manage items" at bounding box center [1206, 223] width 101 height 41
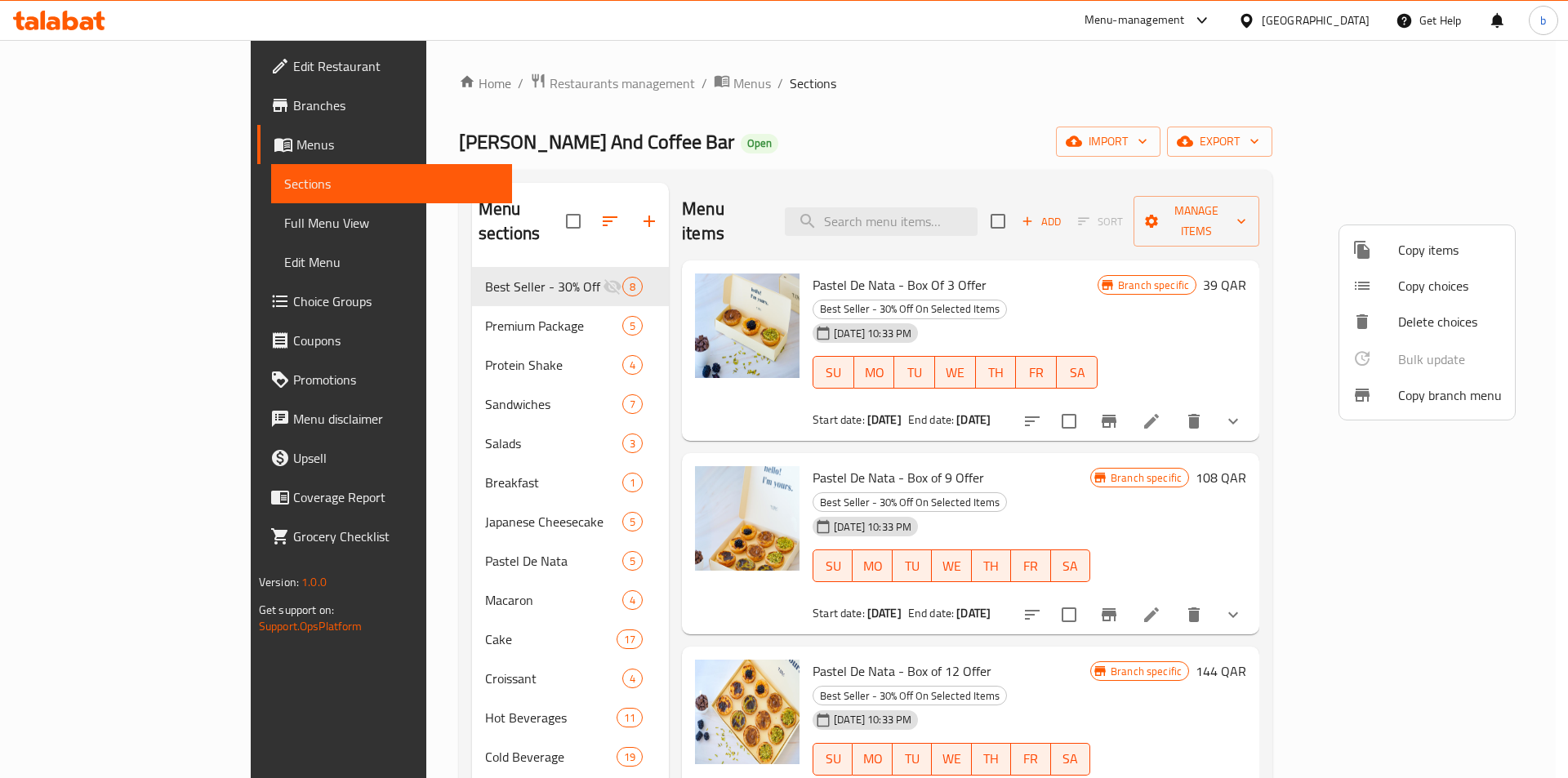
click at [1411, 380] on li "Copy branch menu" at bounding box center [1427, 395] width 175 height 36
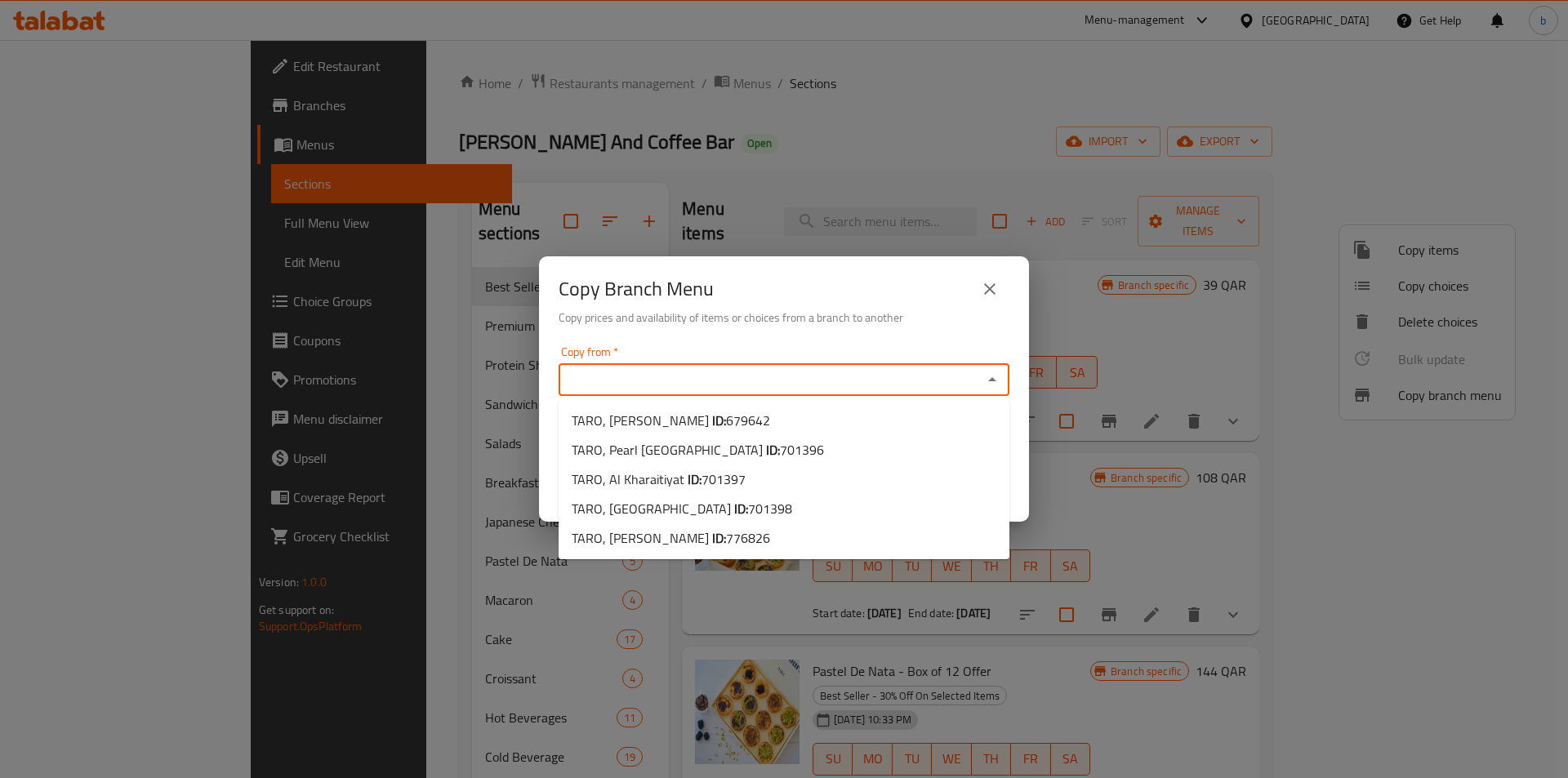
click at [802, 377] on input "Copy from   *" at bounding box center [770, 380] width 414 height 23
click at [761, 515] on li "TARO, West Bay ID: 701398" at bounding box center [784, 508] width 450 height 29
type input "TARO, West Bay"
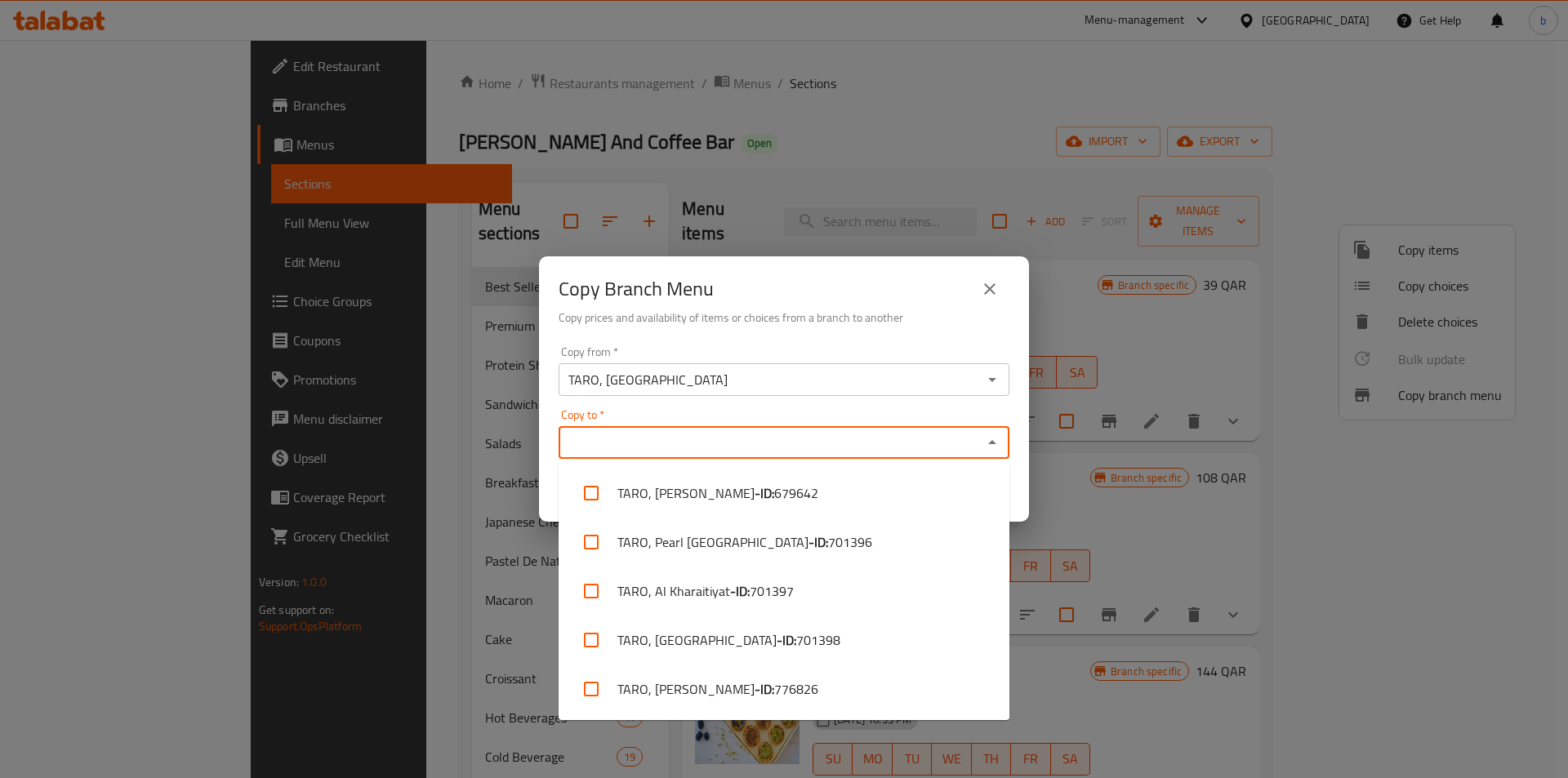
click at [789, 440] on input "Copy to   *" at bounding box center [770, 443] width 414 height 23
click at [724, 703] on li "TARO, Al Khessa - ID: 776826" at bounding box center [784, 689] width 450 height 49
checkbox input "true"
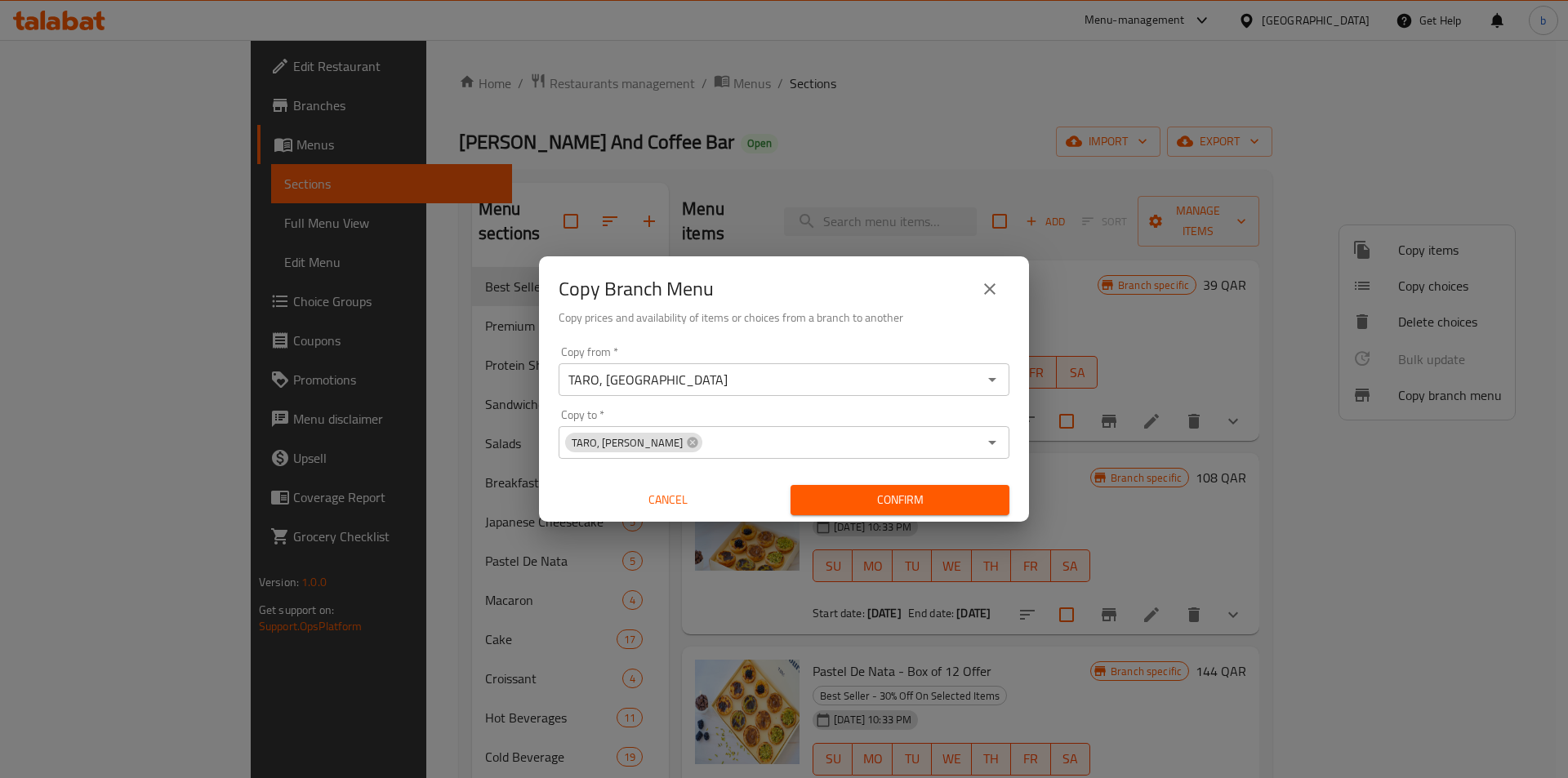
click at [1007, 404] on div "Copy from   * TARO, West Bay Copy from * Copy to   * TARO, Al Khessa Copy to * …" at bounding box center [784, 431] width 490 height 182
click at [989, 442] on icon "Open" at bounding box center [992, 443] width 8 height 4
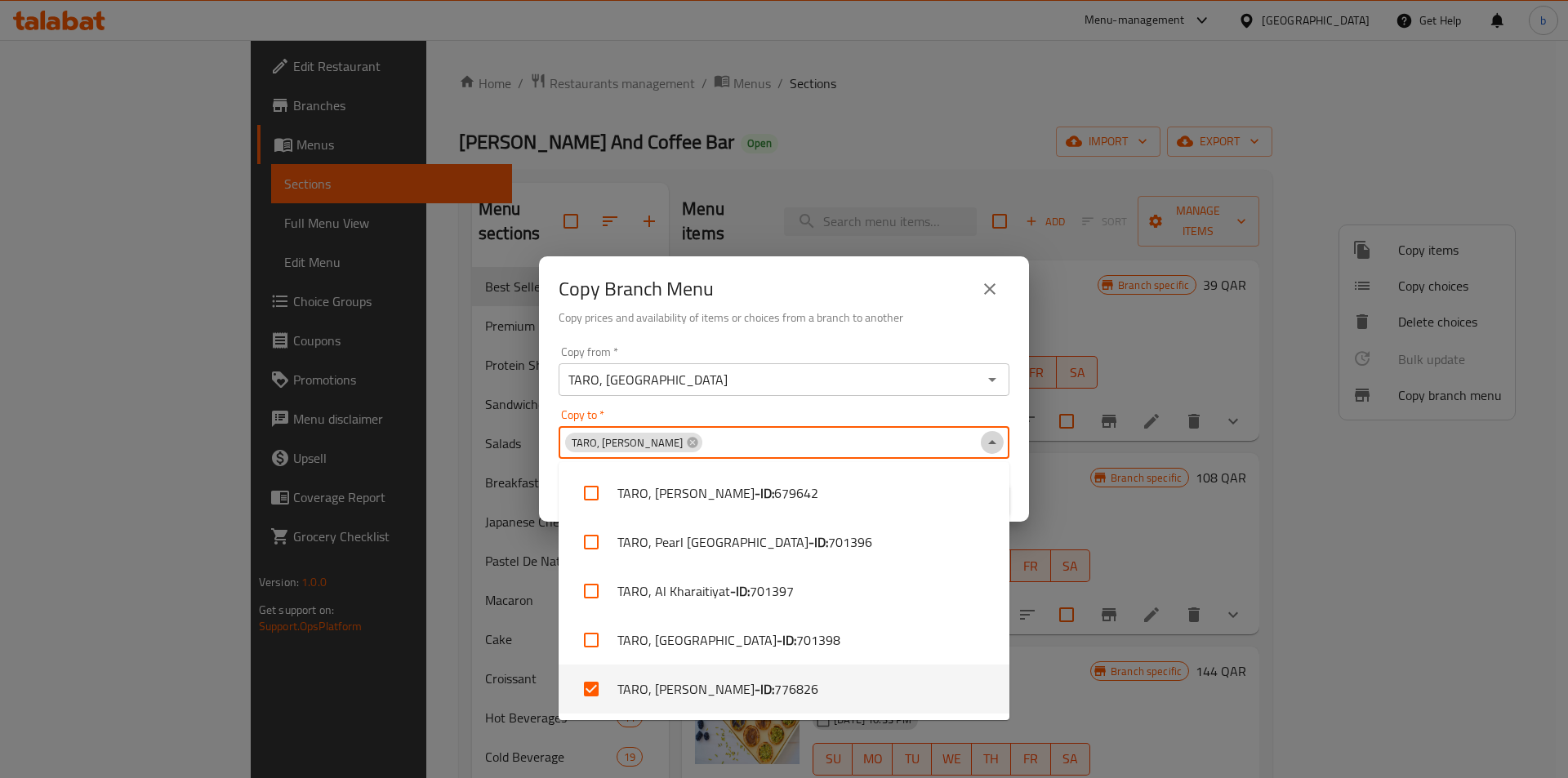
click at [988, 442] on icon "Close" at bounding box center [992, 443] width 20 height 20
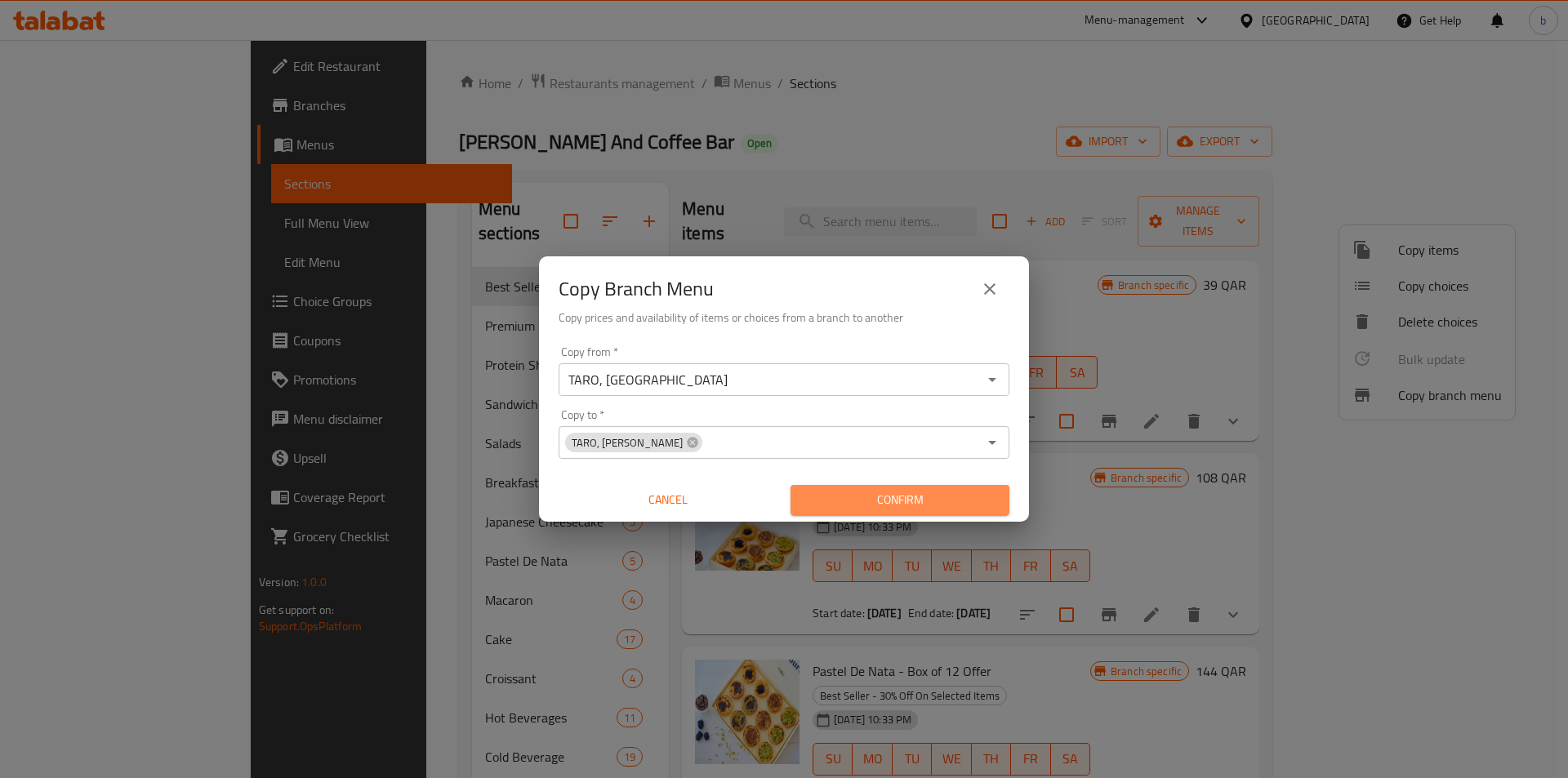
click at [936, 510] on span "Confirm" at bounding box center [900, 500] width 193 height 21
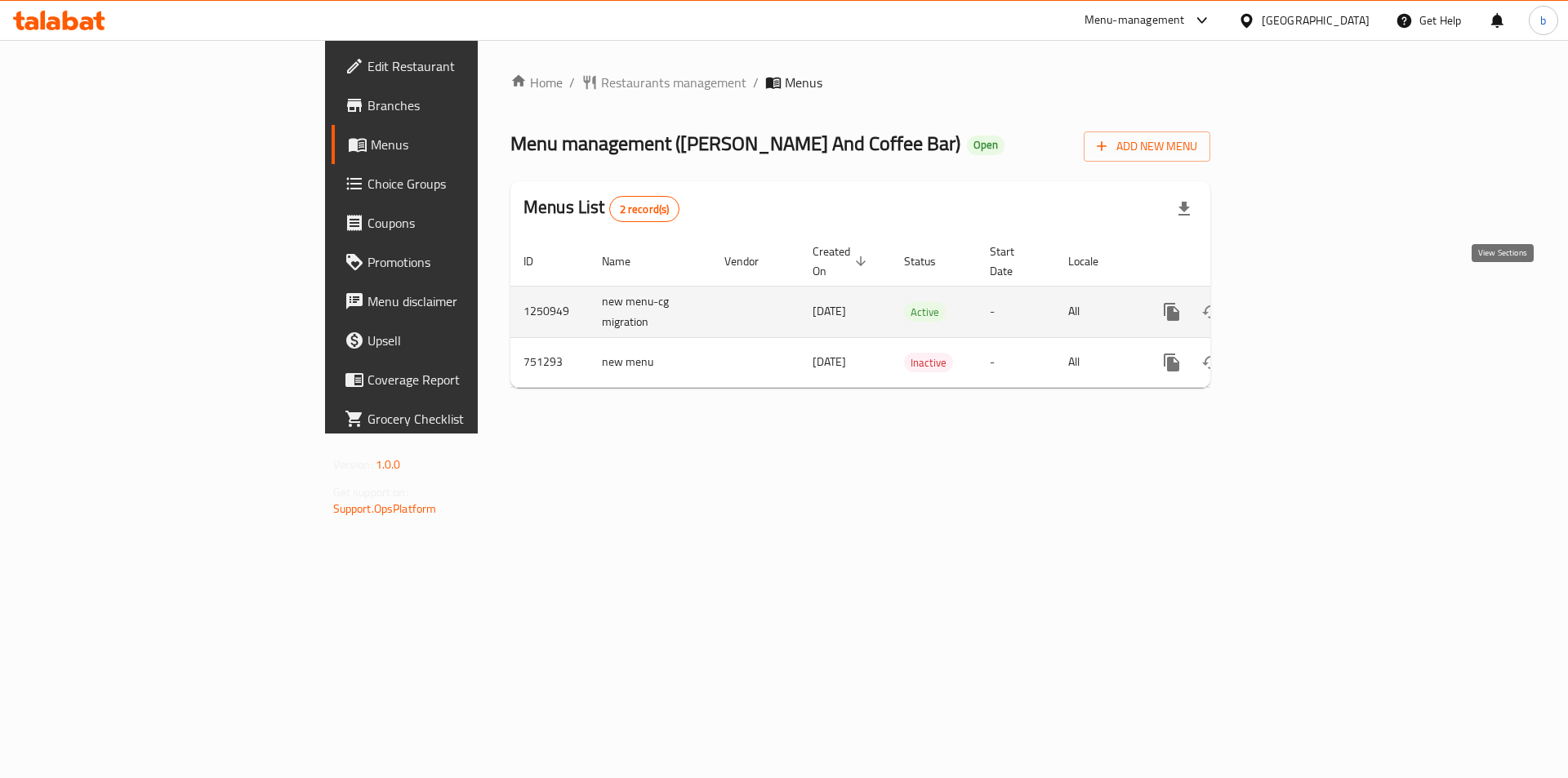
click at [1299, 303] on icon "enhanced table" at bounding box center [1290, 313] width 20 height 20
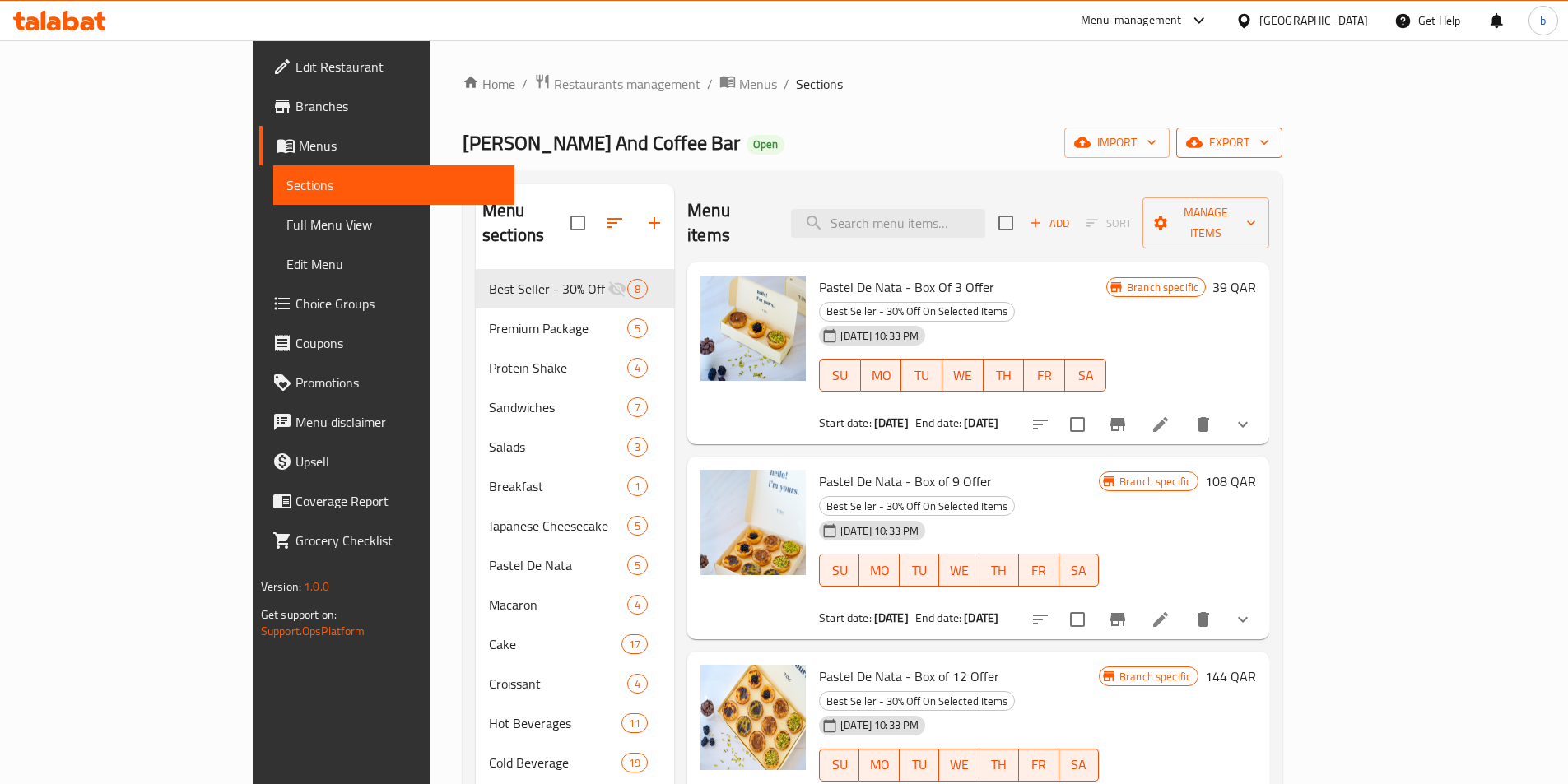
click at [1269, 137] on span "export" at bounding box center [1229, 142] width 80 height 21
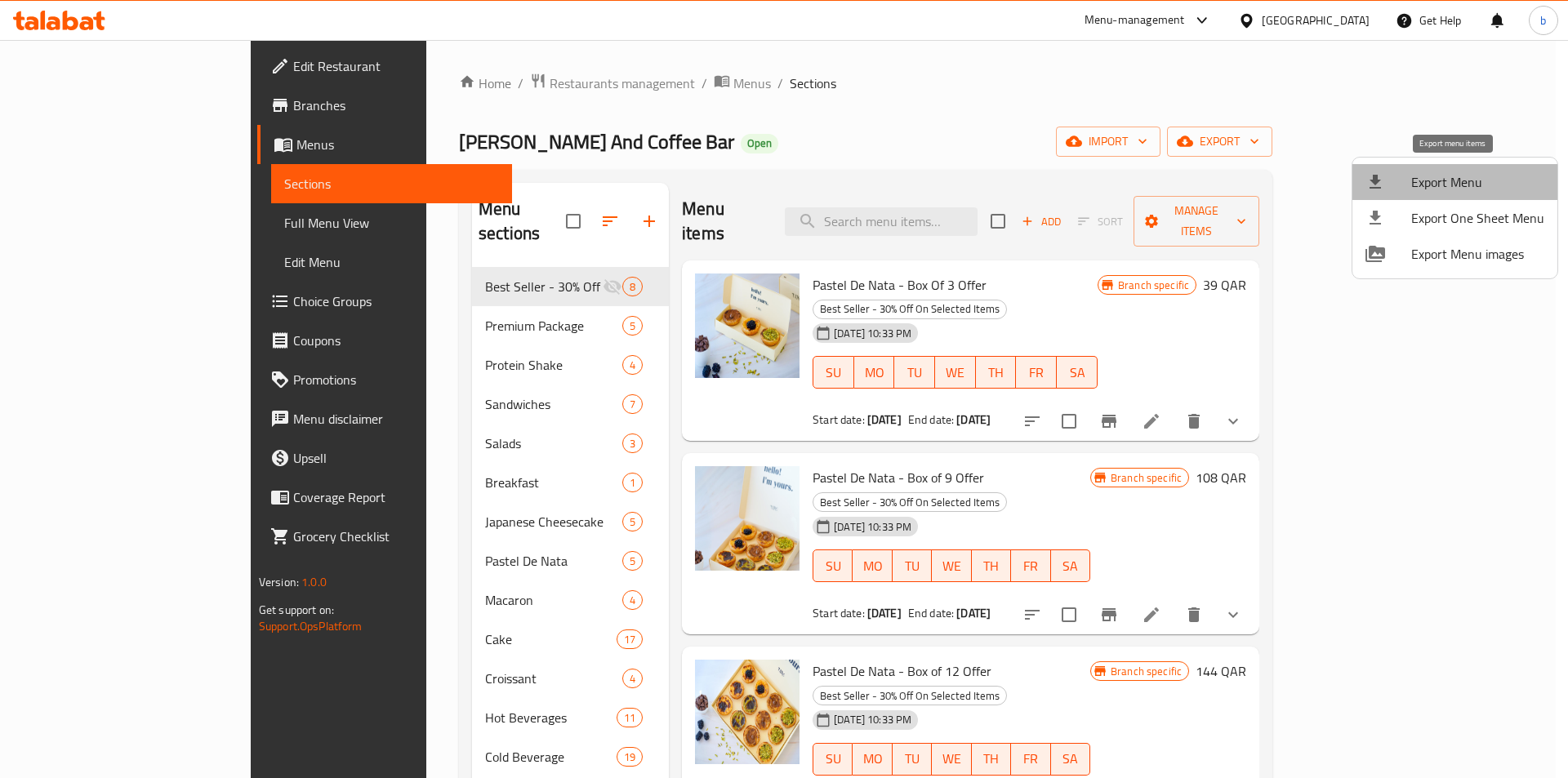
click at [1454, 175] on span "Export Menu" at bounding box center [1477, 182] width 133 height 20
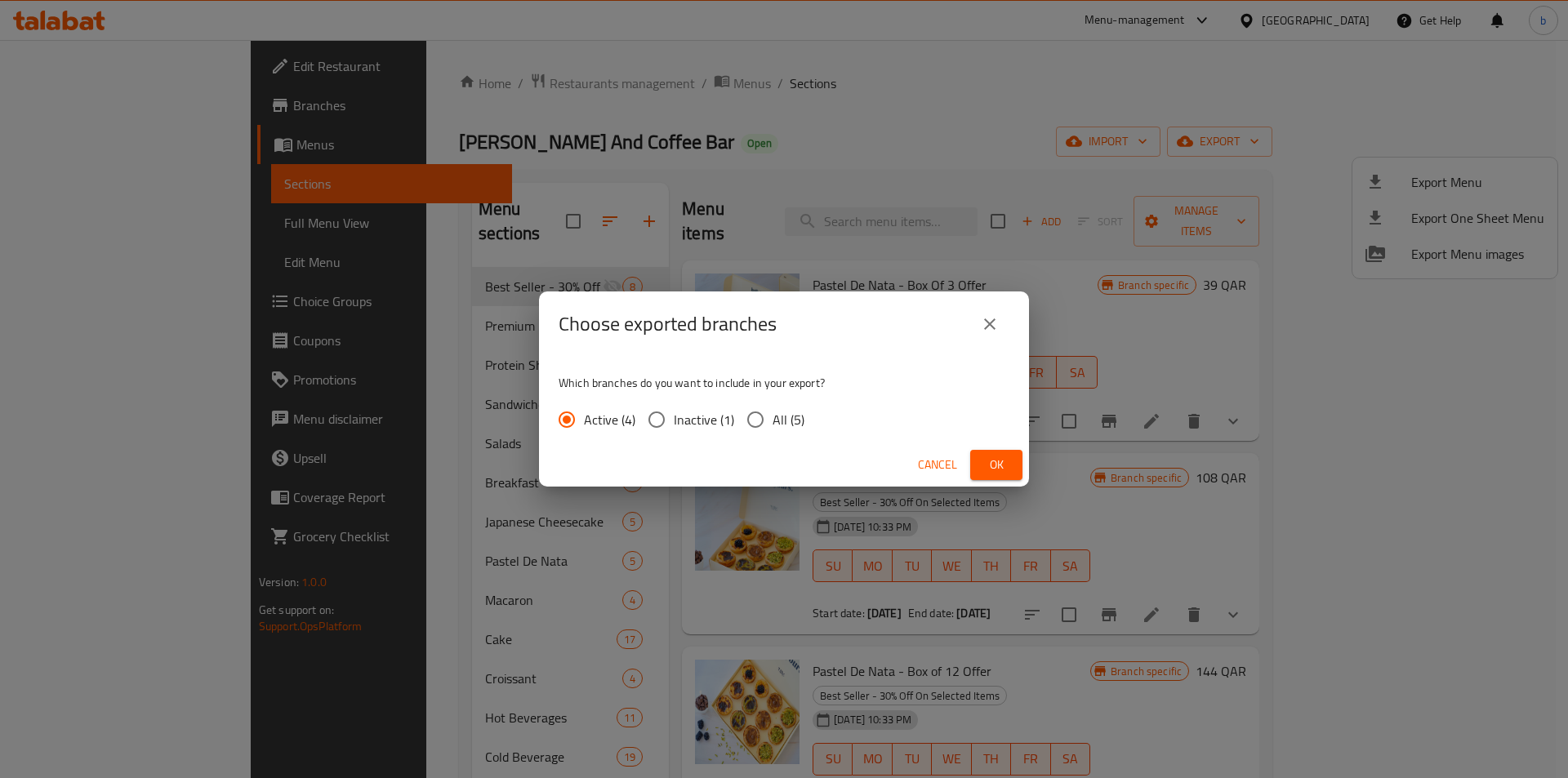
click at [752, 426] on input "All (5)" at bounding box center [755, 419] width 34 height 34
radio input "true"
click at [986, 462] on span "Ok" at bounding box center [995, 465] width 26 height 21
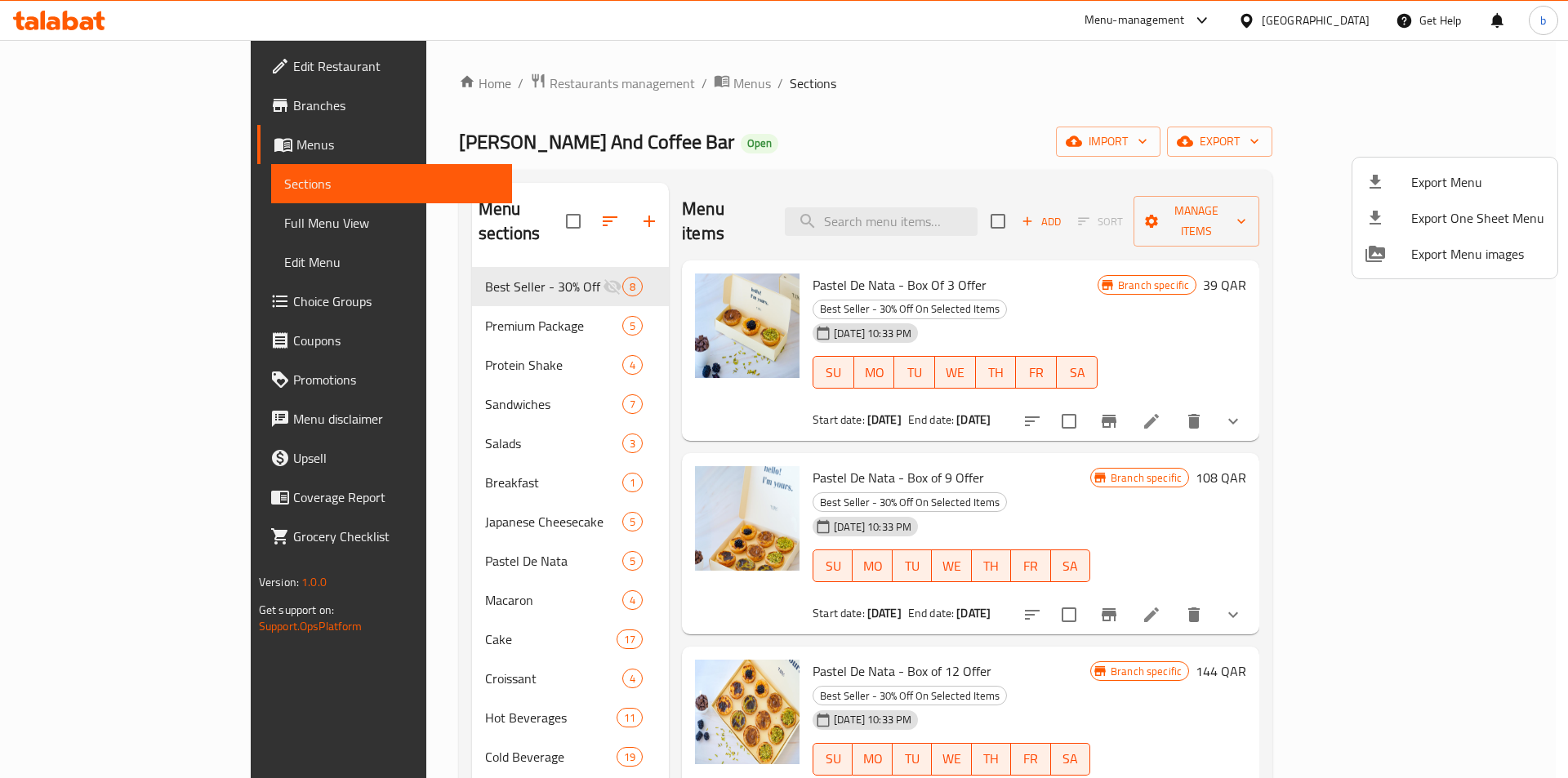
click at [76, 224] on div at bounding box center [784, 389] width 1568 height 778
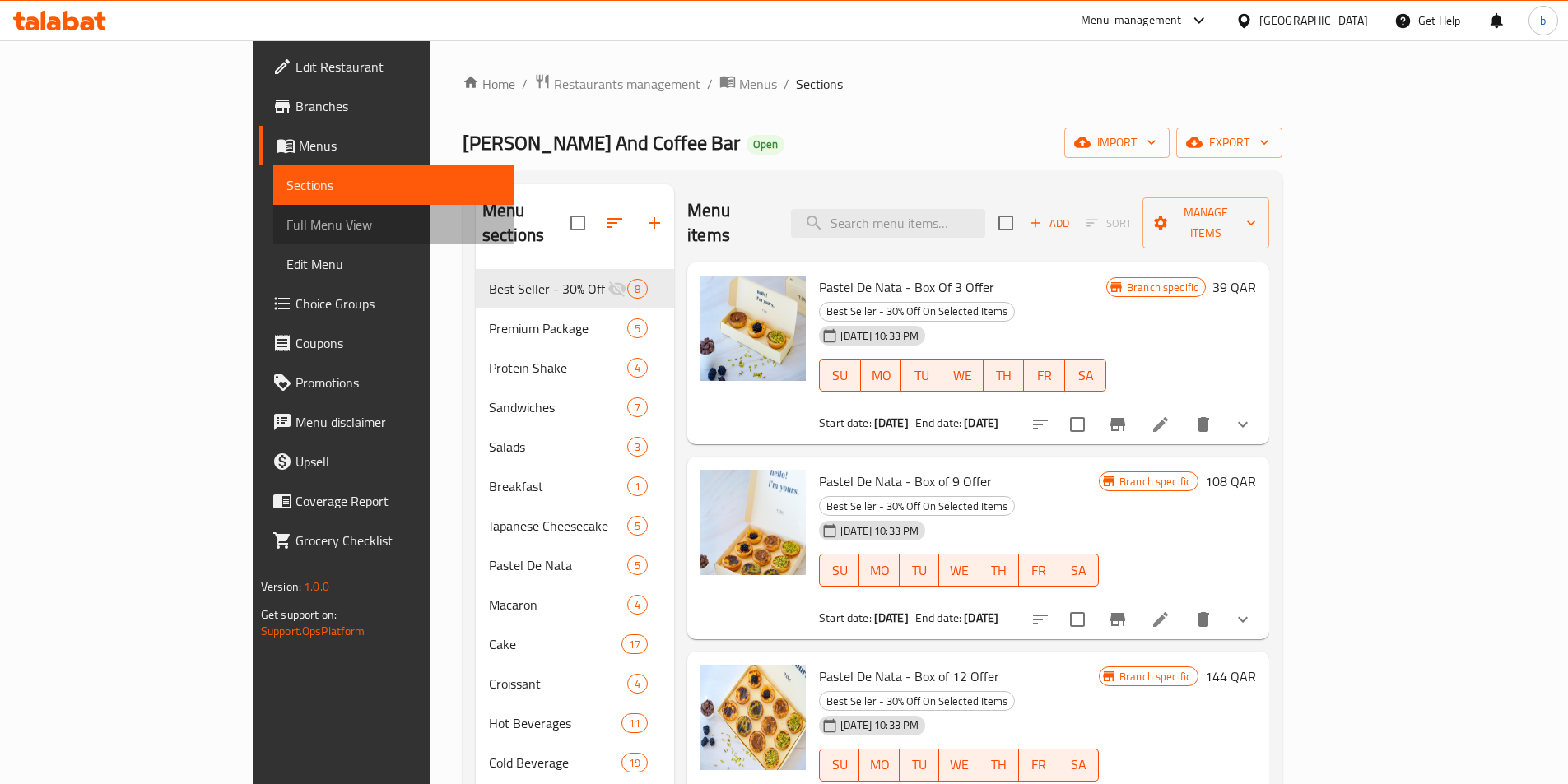
click at [286, 226] on span "Full Menu View" at bounding box center [394, 224] width 214 height 20
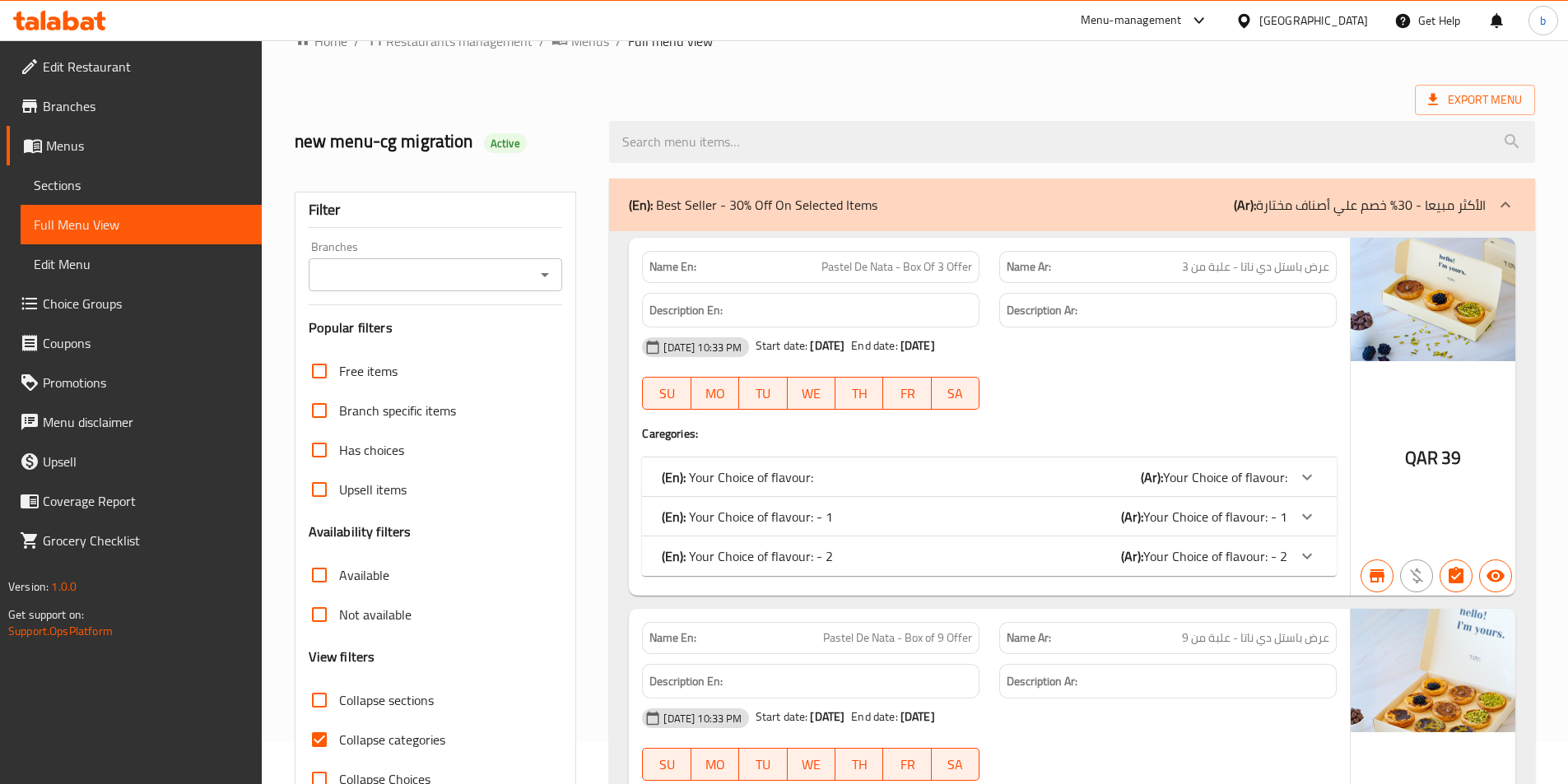
scroll to position [82, 0]
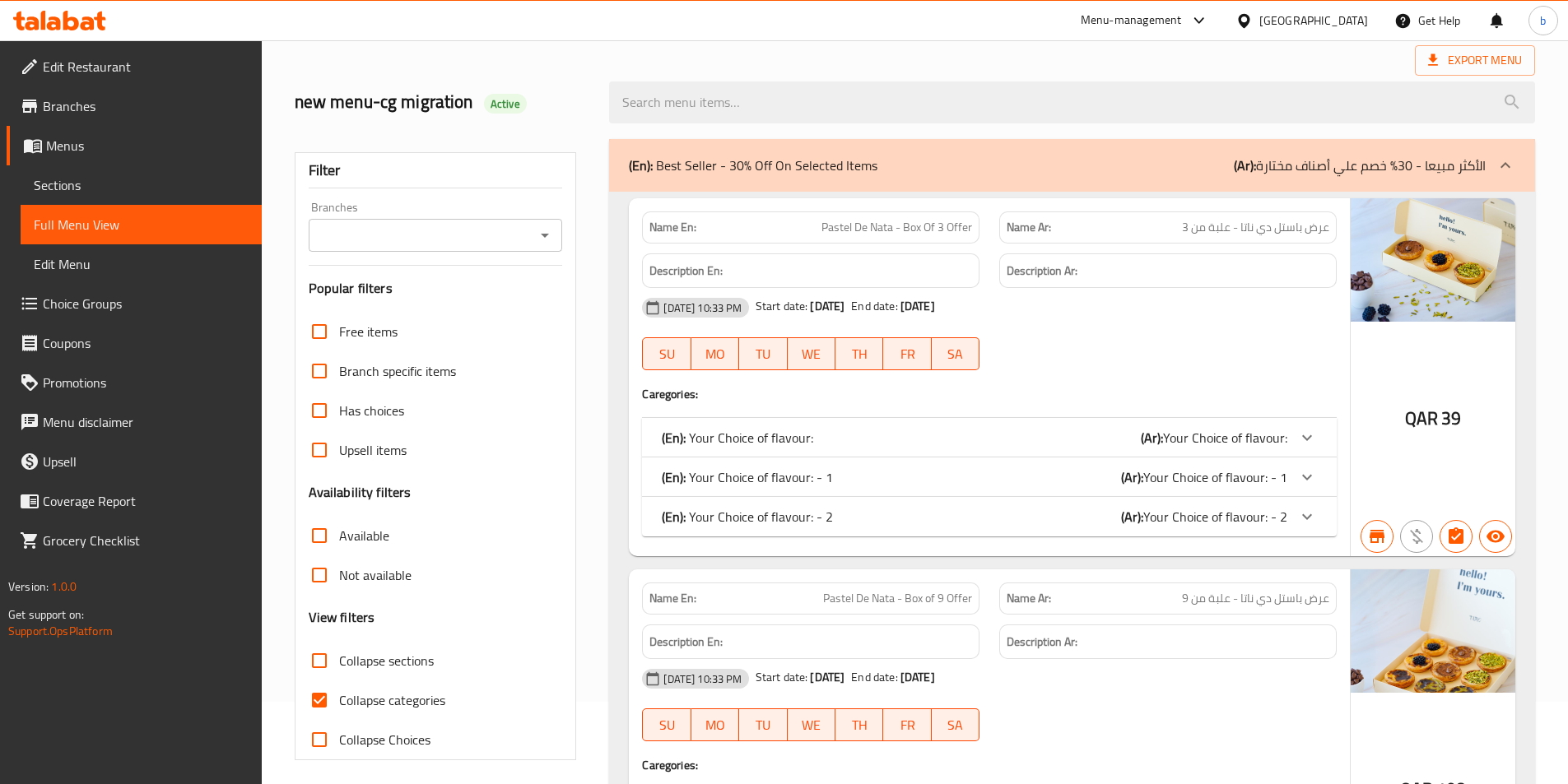
click at [348, 694] on span "Collapse categories" at bounding box center [392, 700] width 106 height 20
click at [339, 694] on input "Collapse categories" at bounding box center [319, 700] width 39 height 39
checkbox input "false"
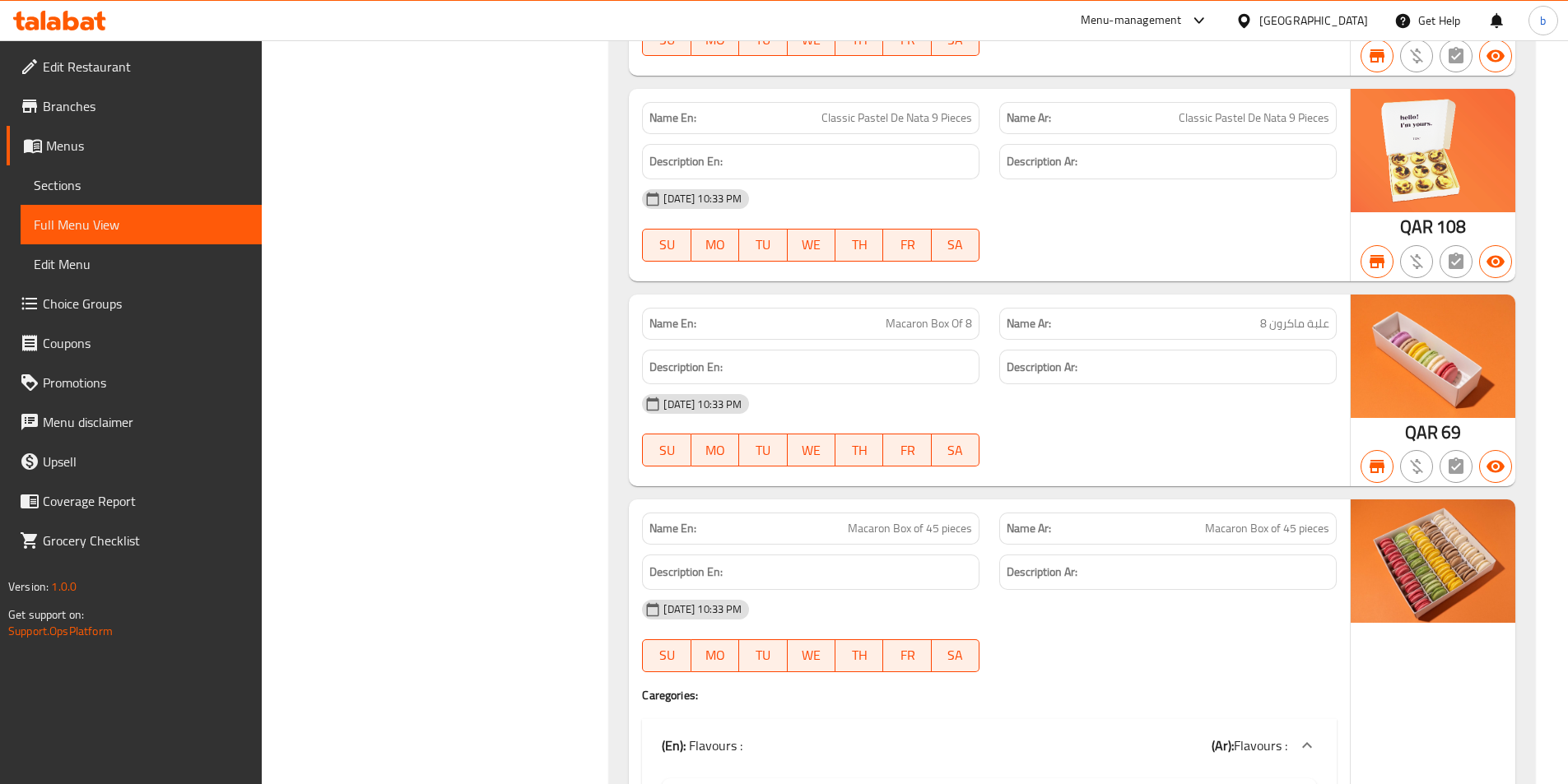
scroll to position [41698, 0]
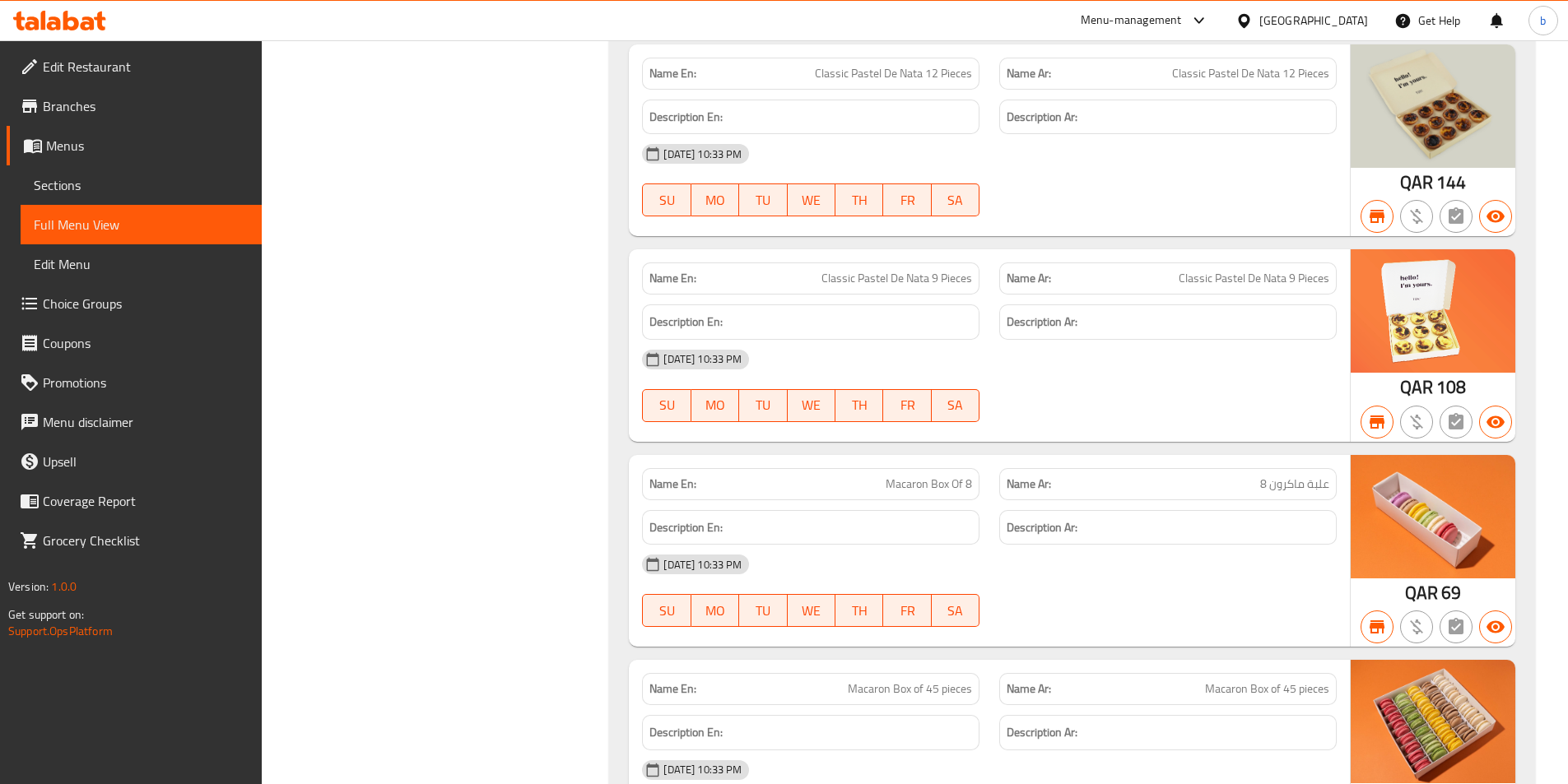
click at [106, 100] on span "Branches" at bounding box center [146, 106] width 206 height 20
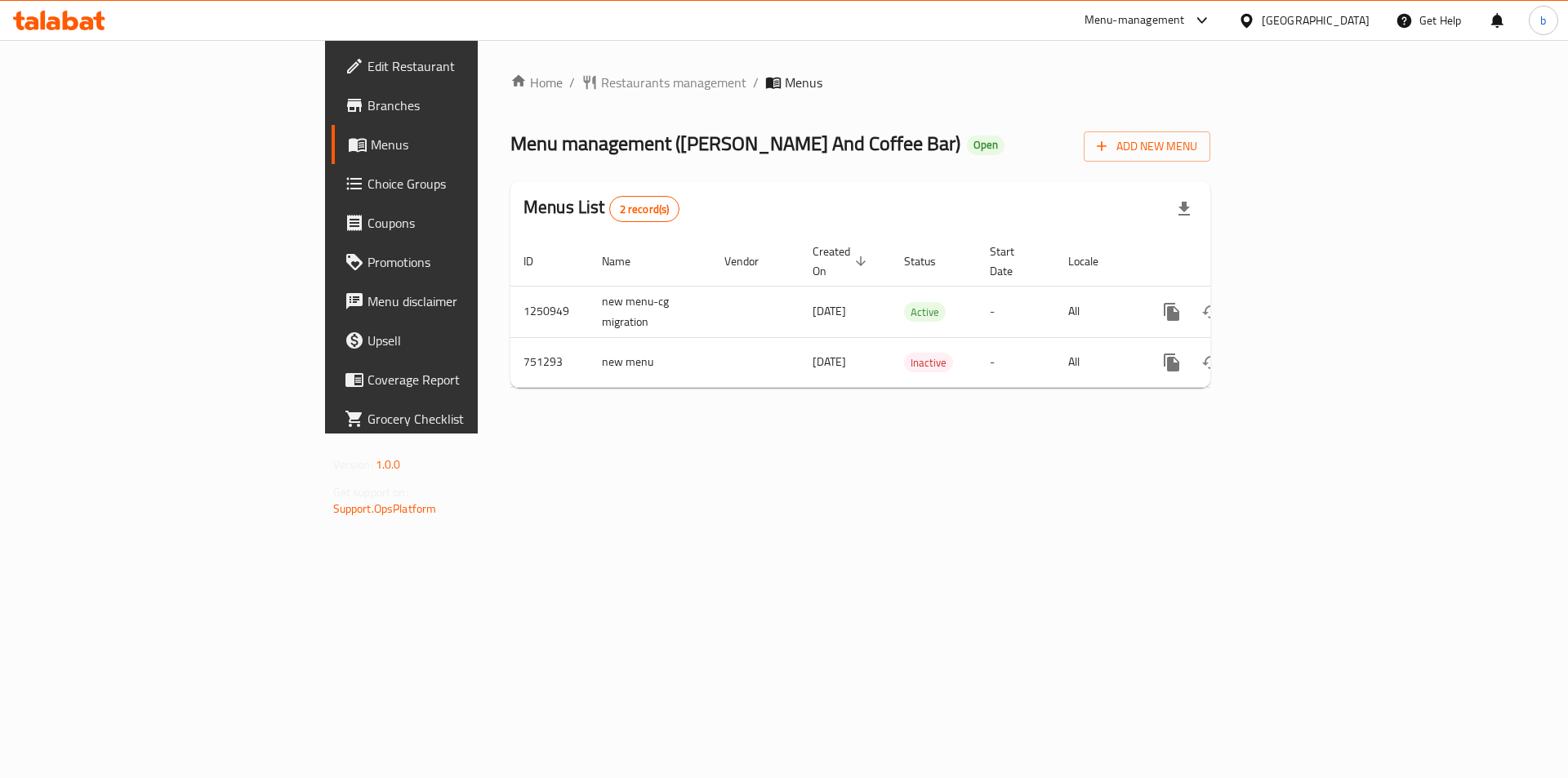
click at [1251, 19] on icon at bounding box center [1246, 20] width 12 height 14
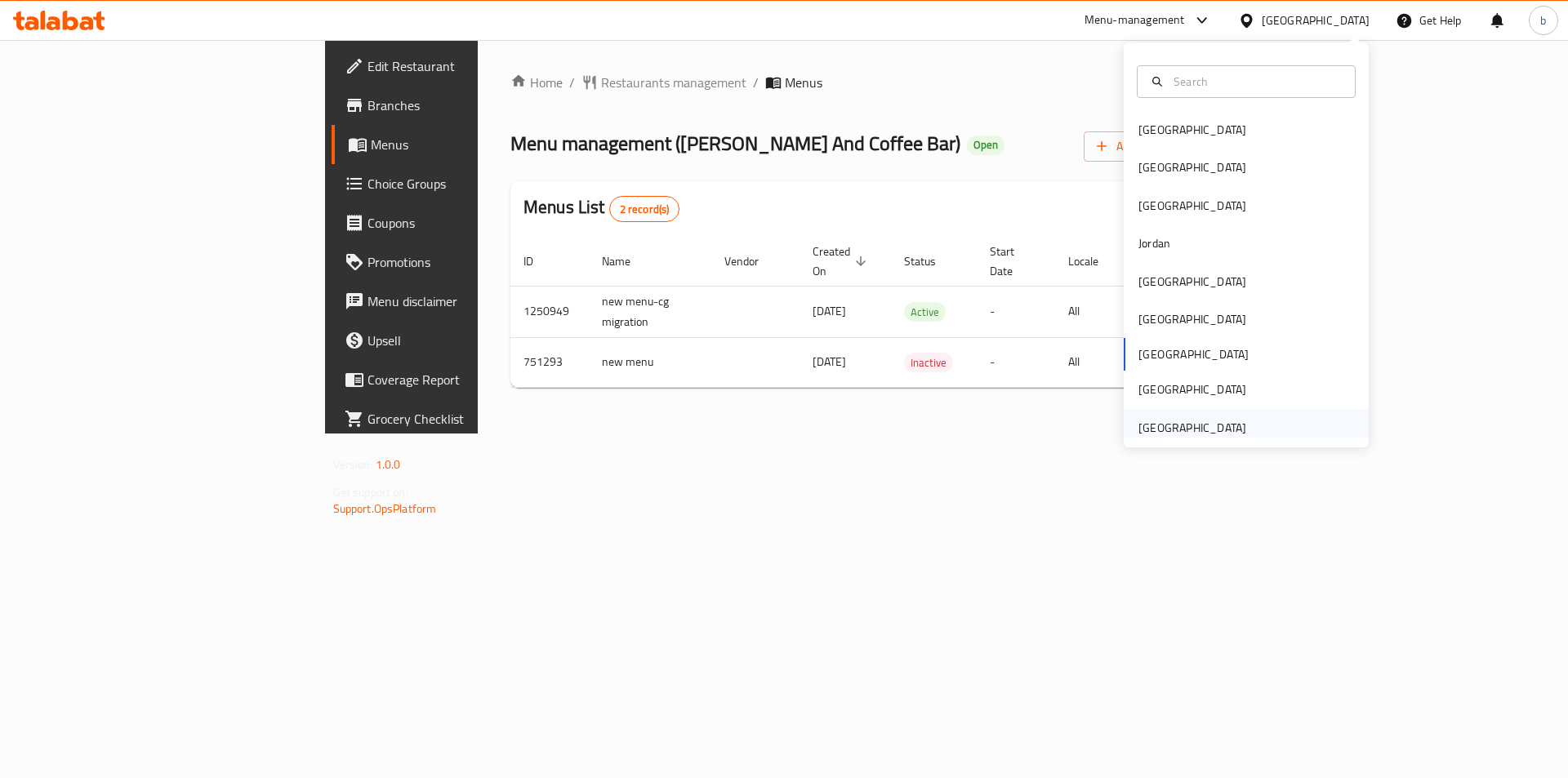
click at [1225, 436] on div "United Arab Emirates" at bounding box center [1192, 428] width 108 height 18
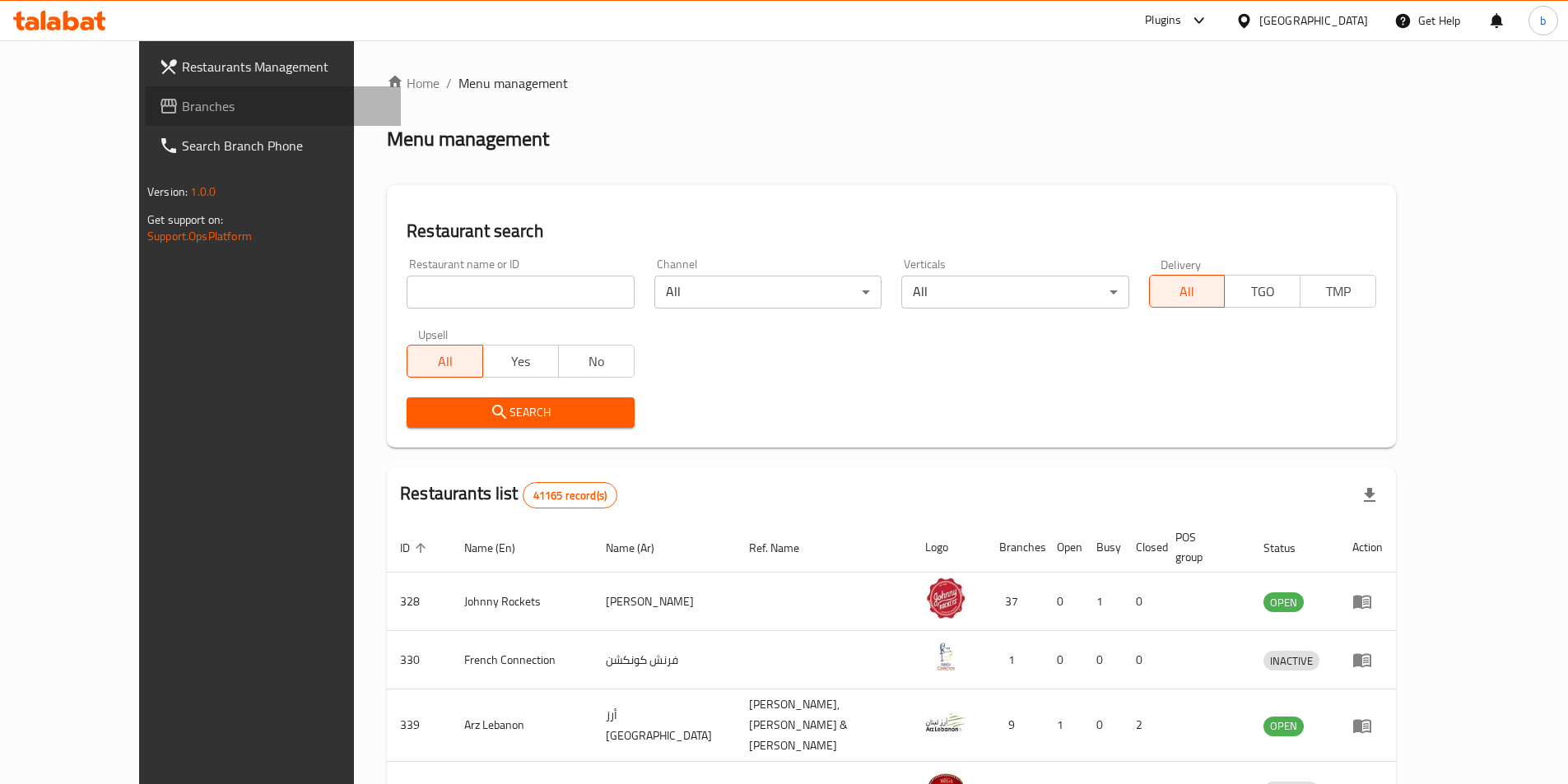
click at [182, 102] on span "Branches" at bounding box center [285, 106] width 206 height 20
